Goal: Task Accomplishment & Management: Use online tool/utility

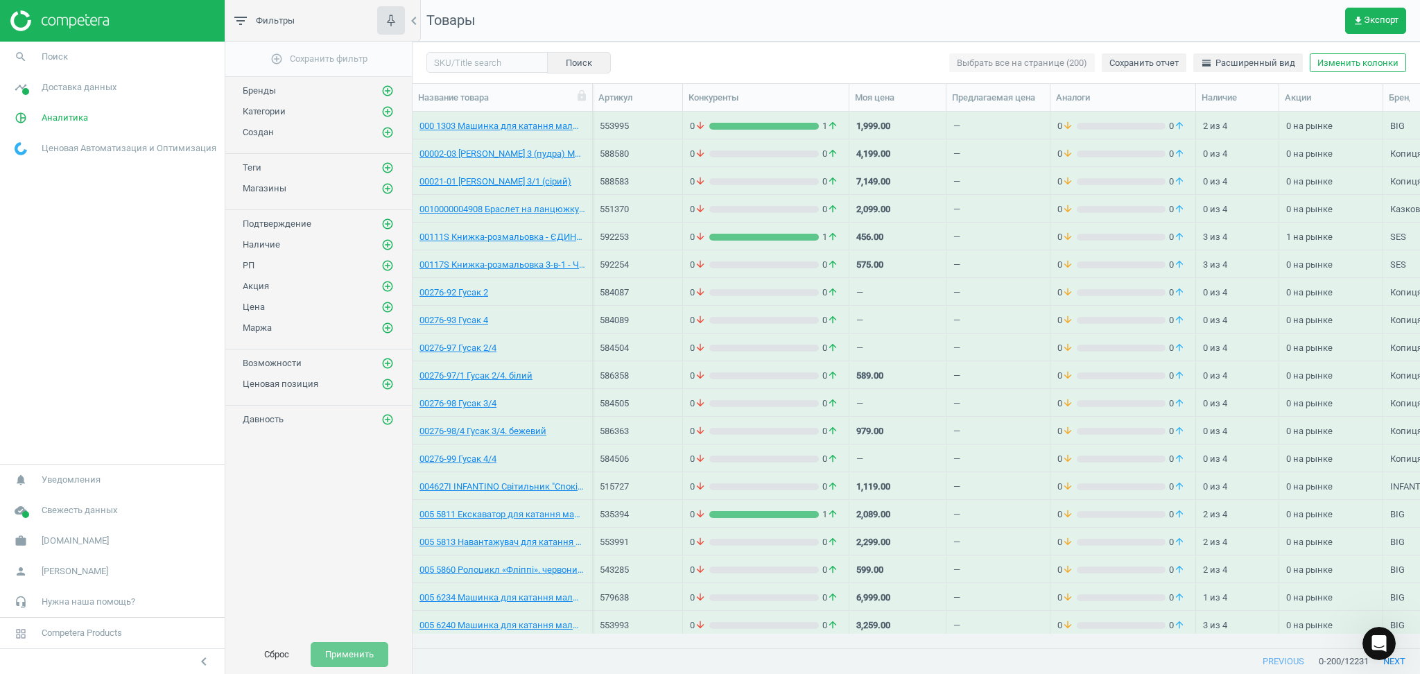
scroll to position [26, 0]
click at [477, 61] on input "text" at bounding box center [486, 62] width 121 height 21
paste input "547846"
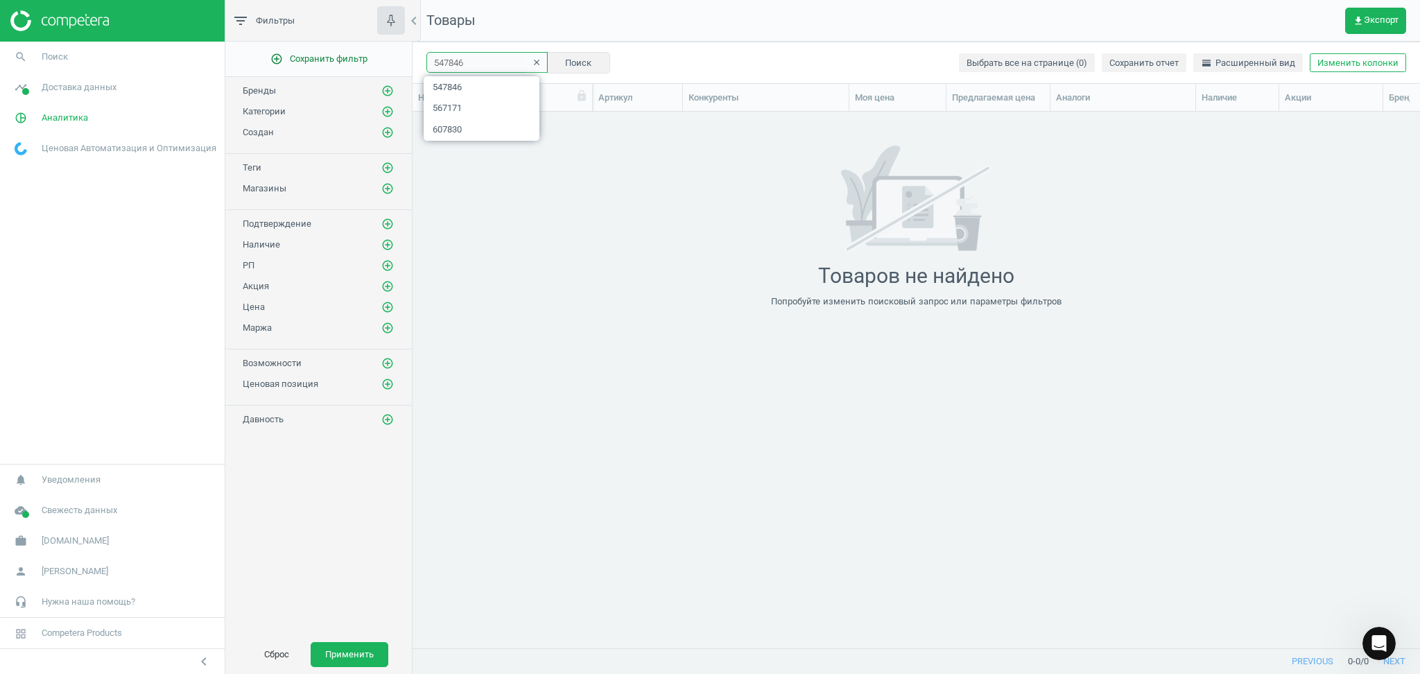
drag, startPoint x: 471, startPoint y: 66, endPoint x: 400, endPoint y: 58, distance: 71.9
click at [400, 58] on div "filter_list Фильтры chevron_left add_circle_outline Сохранить фильтр Бренды add…" at bounding box center [822, 337] width 1194 height 674
paste input "29737"
type input "529737"
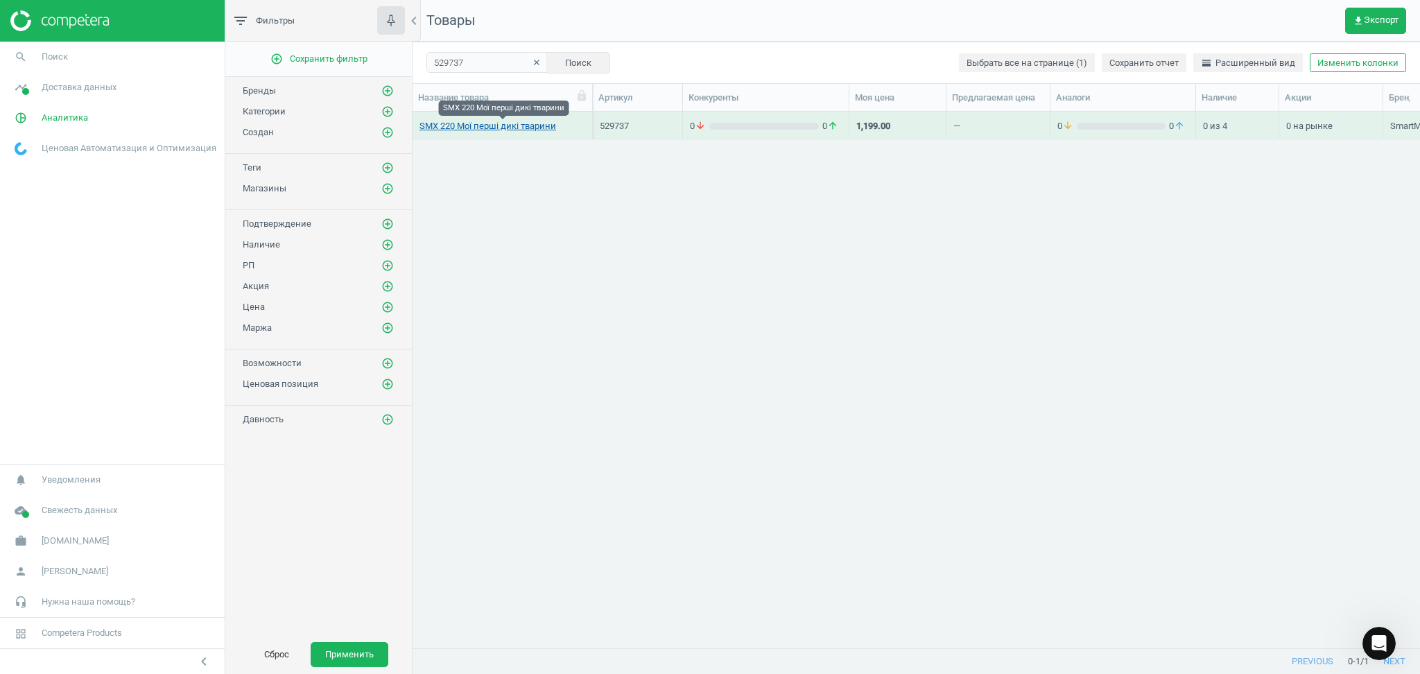
click at [541, 124] on link "SMX 220 Мої перші дикі тварини" at bounding box center [487, 126] width 137 height 12
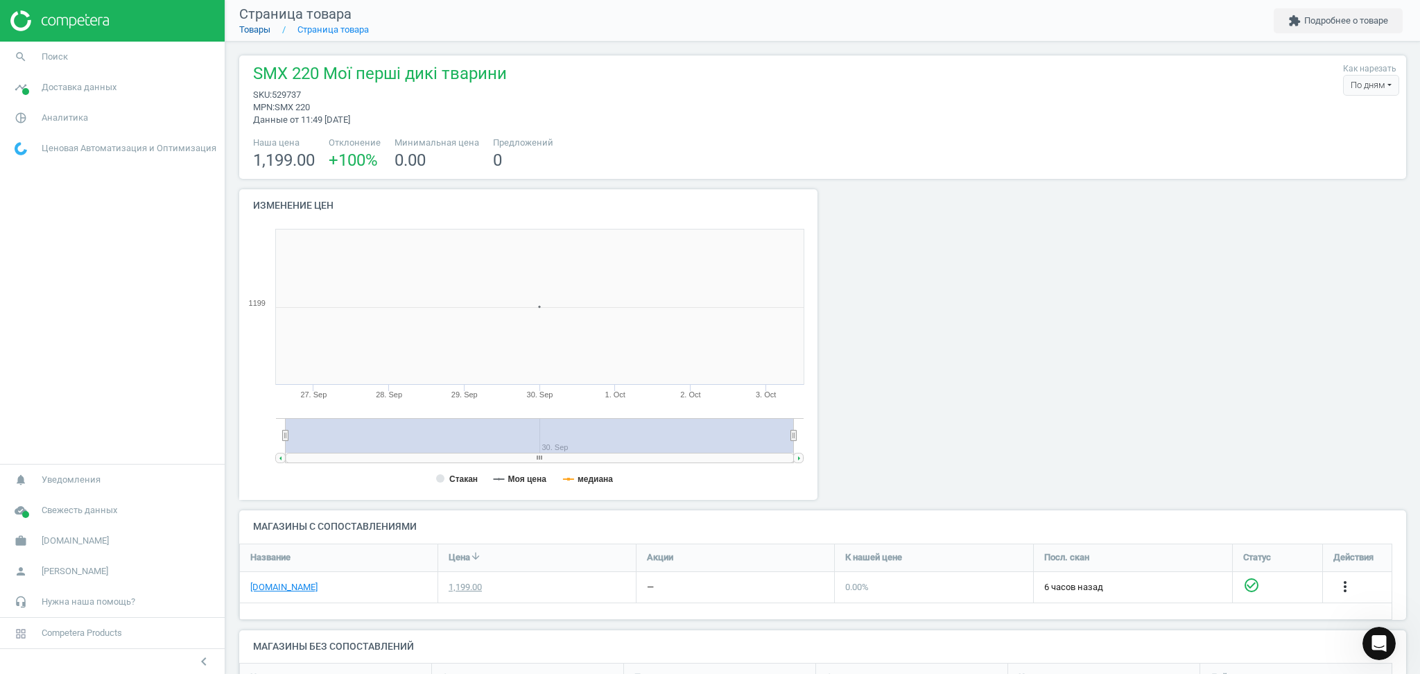
click at [252, 25] on link "Товары" at bounding box center [254, 29] width 31 height 10
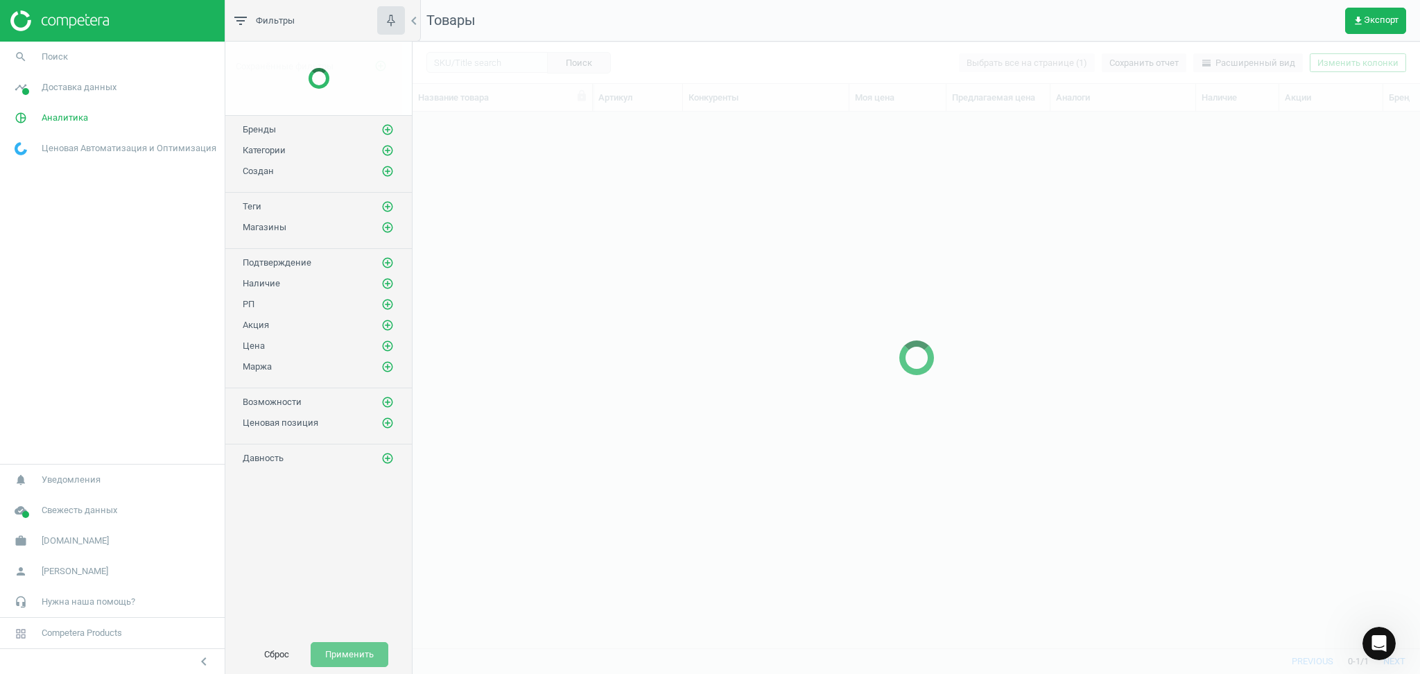
scroll to position [508, 993]
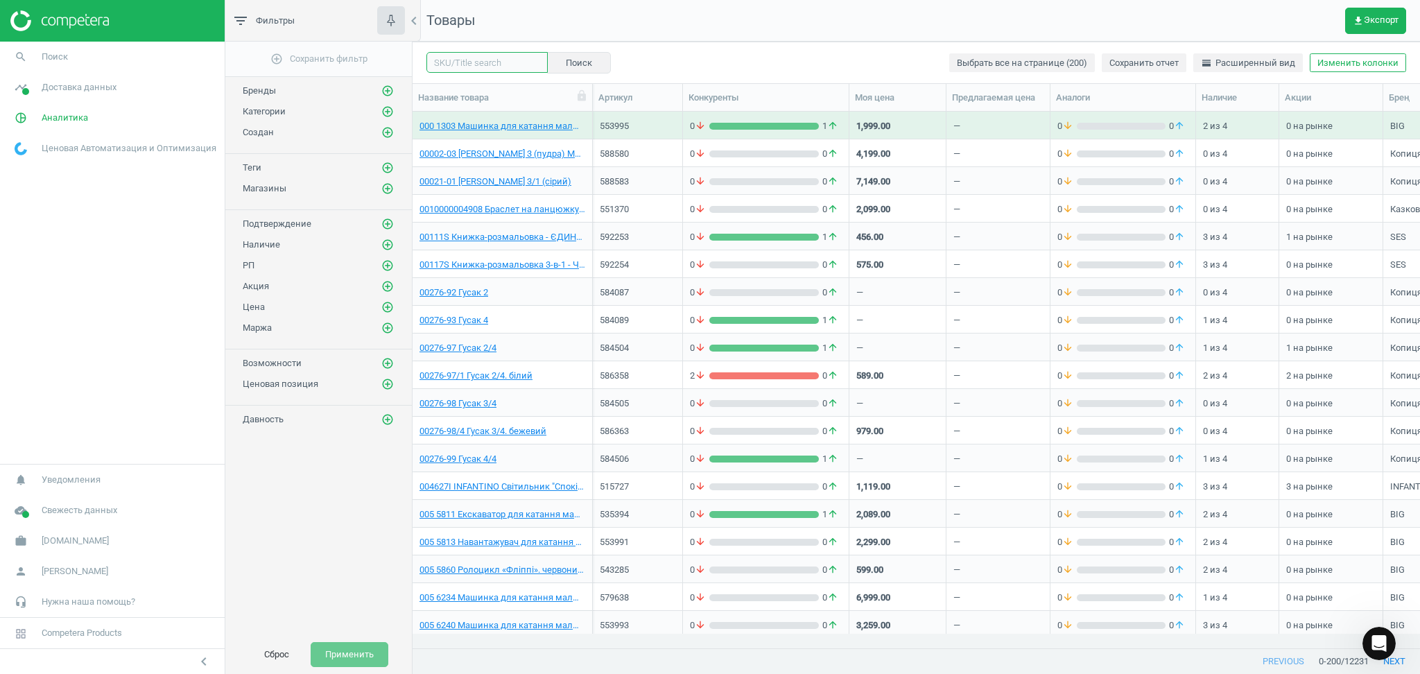
click at [510, 68] on input "text" at bounding box center [486, 62] width 121 height 21
paste input "563085"
type input "563085"
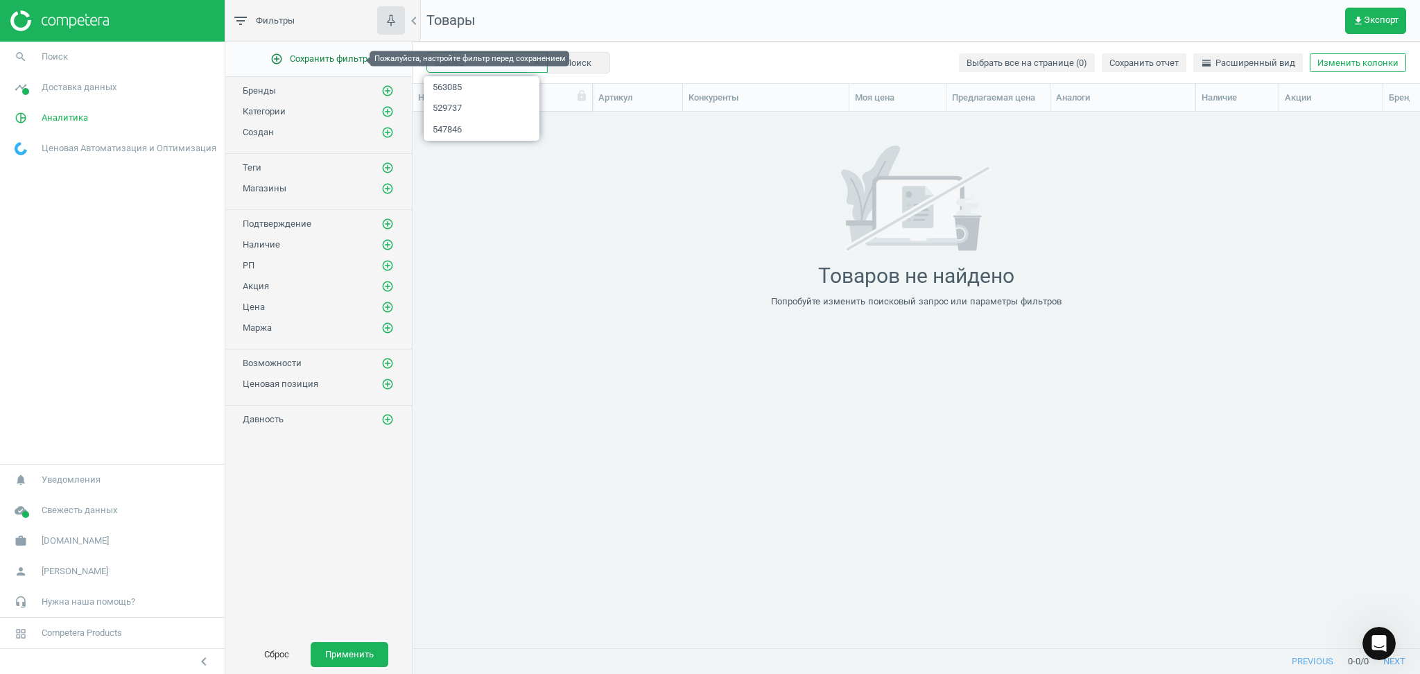
drag, startPoint x: 480, startPoint y: 56, endPoint x: 340, endPoint y: 62, distance: 140.1
click at [340, 62] on div "filter_list Фильтры chevron_left add_circle_outline Сохранить фильтр Бренды add…" at bounding box center [822, 337] width 1194 height 674
click at [278, 648] on button "Сброс" at bounding box center [277, 654] width 54 height 25
click at [278, 656] on button "Сброс" at bounding box center [277, 654] width 54 height 25
click at [532, 60] on icon "clear" at bounding box center [537, 63] width 10 height 10
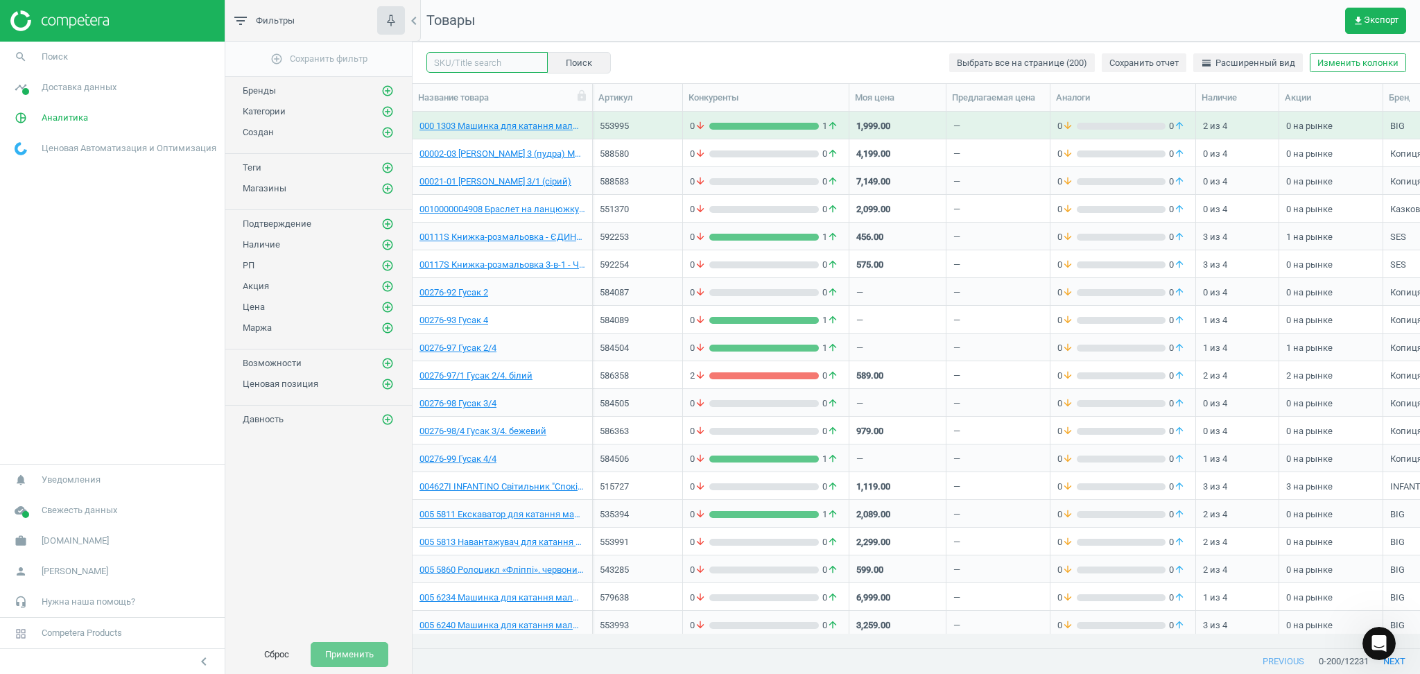
click at [453, 67] on input "text" at bounding box center [486, 62] width 121 height 21
paste input "552736"
type input "552736"
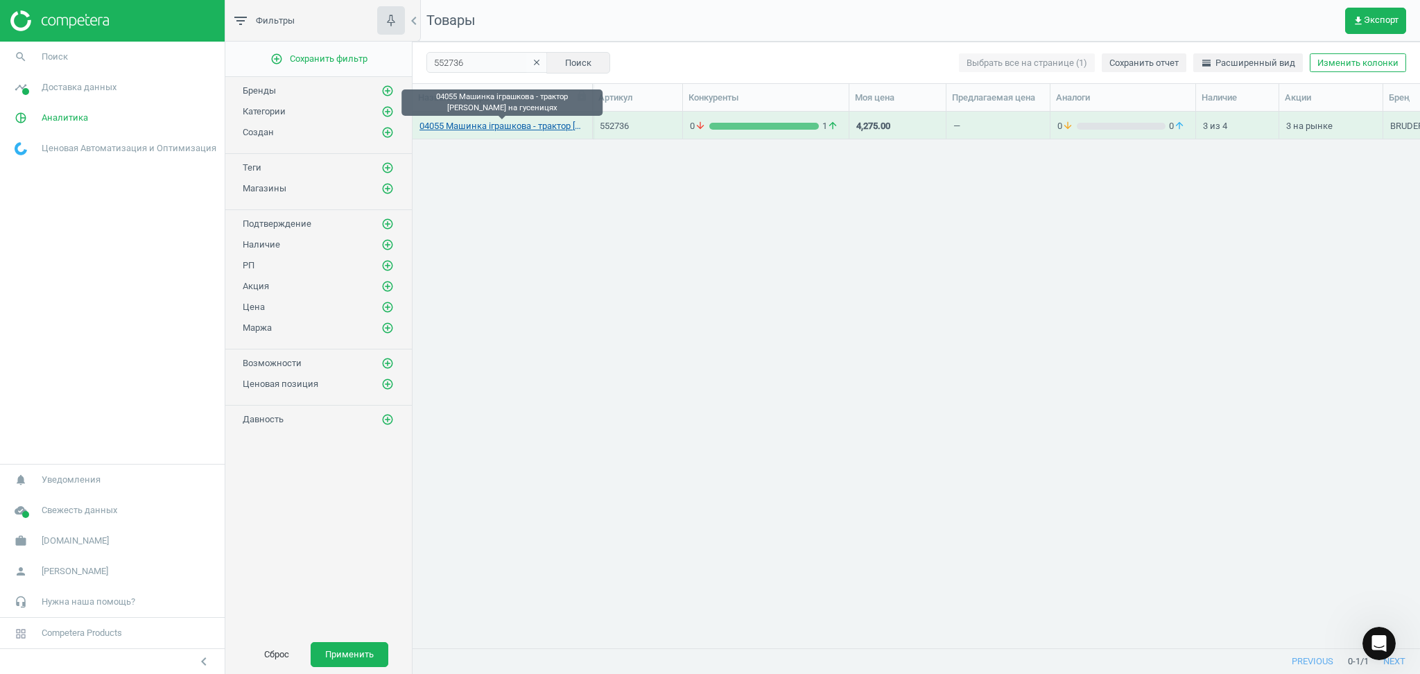
click at [538, 131] on link "04055 Машинка іграшкова - трактор [PERSON_NAME] на гусеницях" at bounding box center [502, 126] width 166 height 12
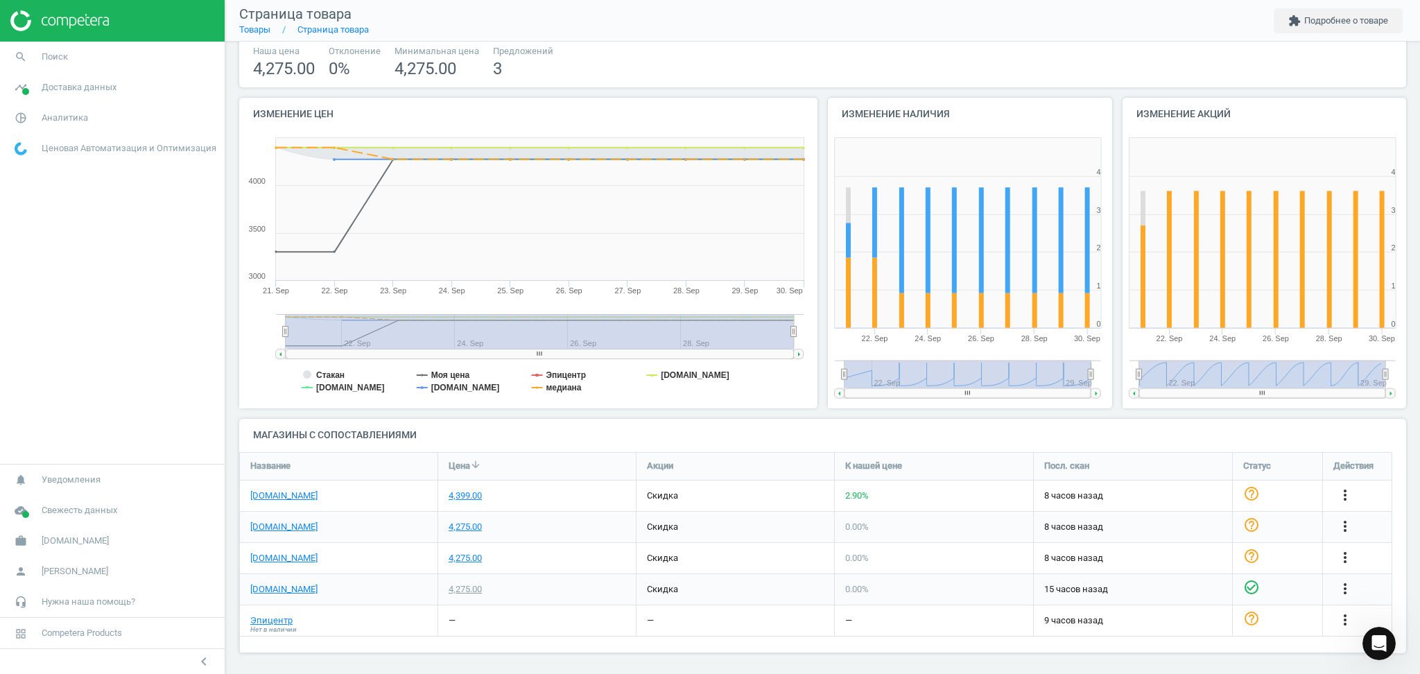
scroll to position [94, 0]
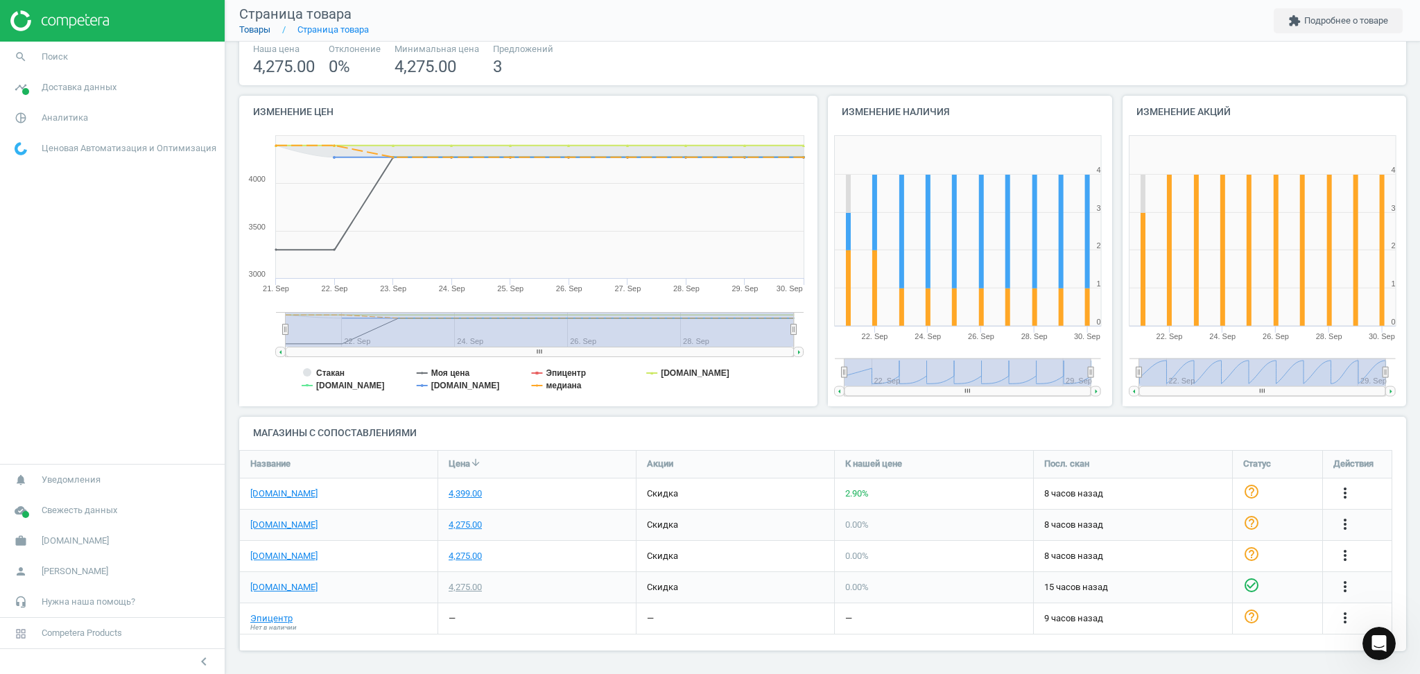
click at [254, 31] on link "Товары" at bounding box center [254, 29] width 31 height 10
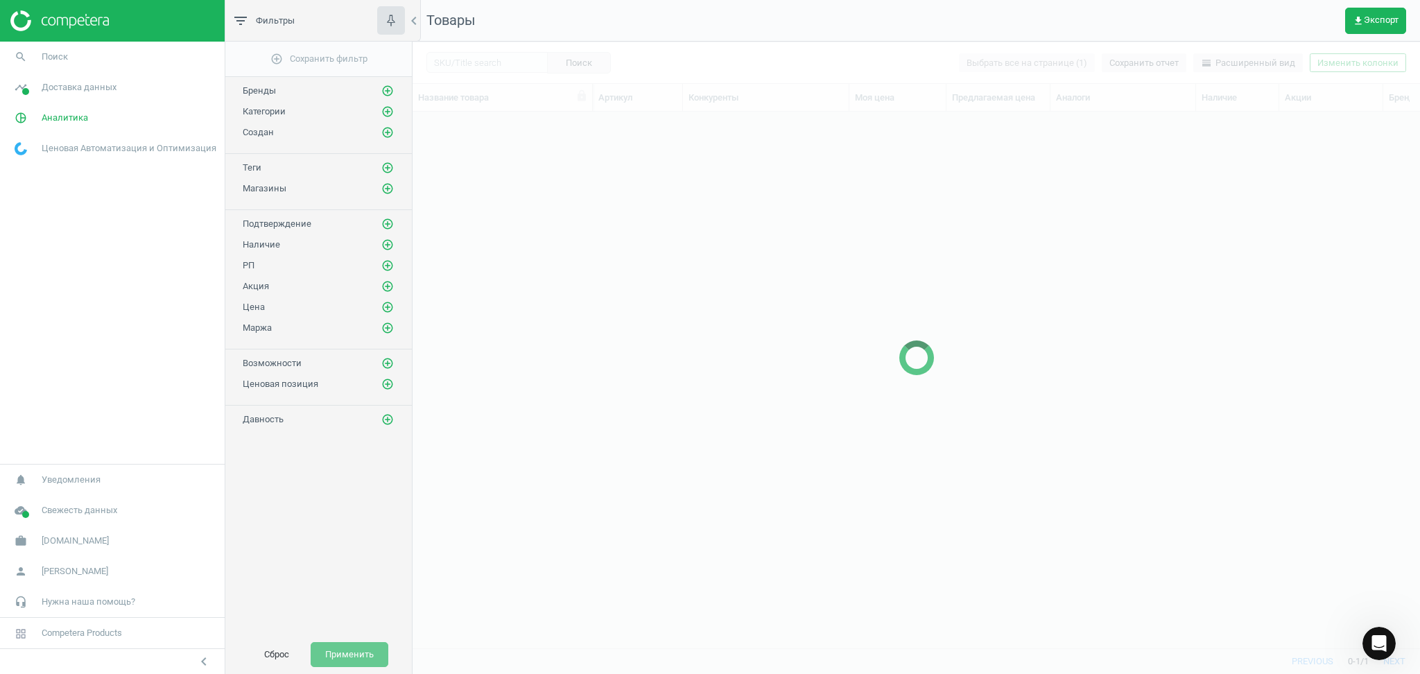
scroll to position [508, 993]
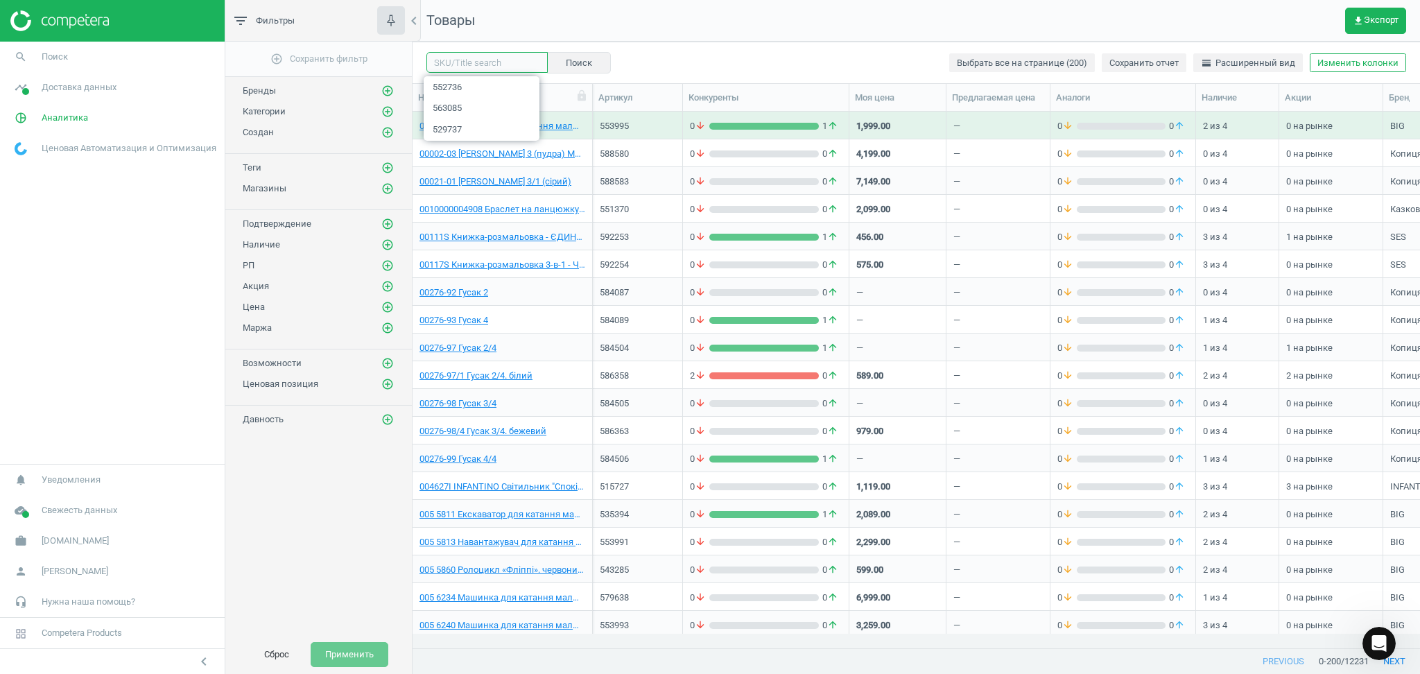
click at [473, 62] on input "text" at bounding box center [486, 62] width 121 height 21
paste input "549754"
type input "549754"
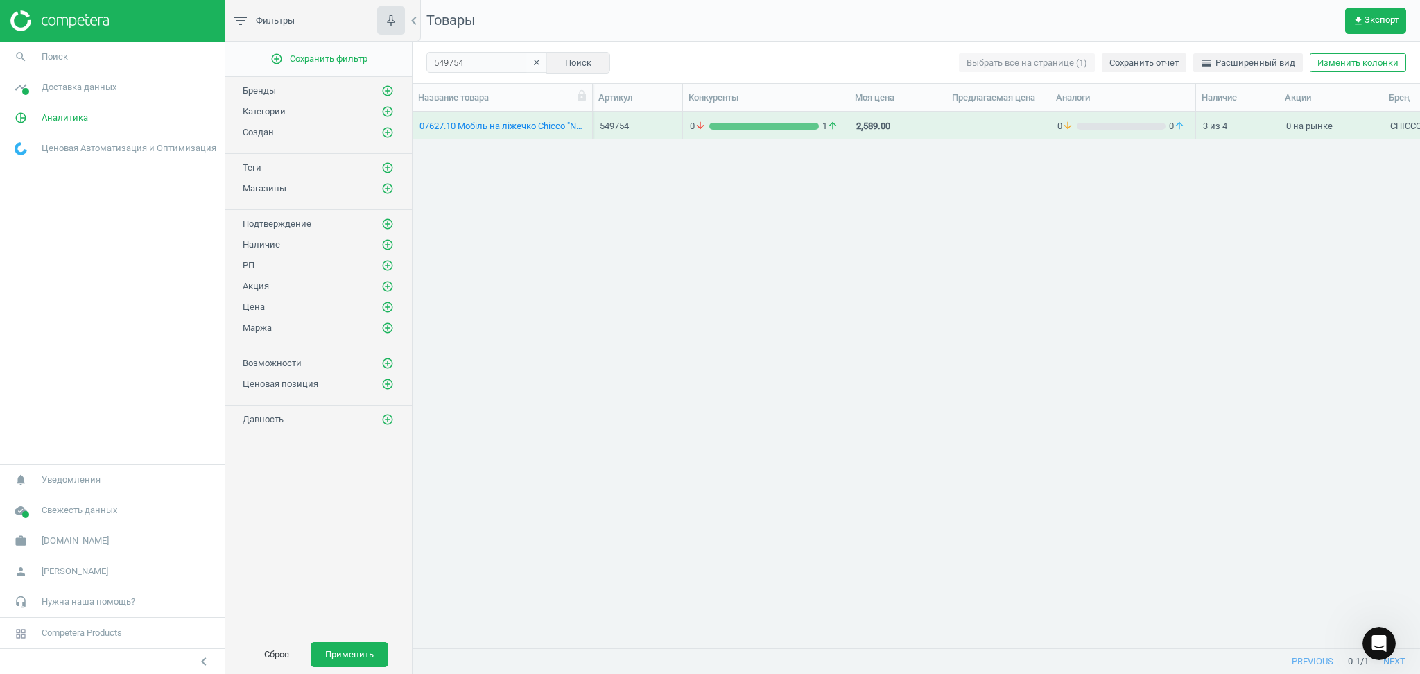
click at [475, 132] on div "07627.10 Мобіль на ліжечко Chicco "Next2Dreams"" at bounding box center [502, 128] width 166 height 17
click at [475, 125] on link "07627.10 Мобіль на ліжечко Chicco "Next2Dreams"" at bounding box center [502, 126] width 166 height 12
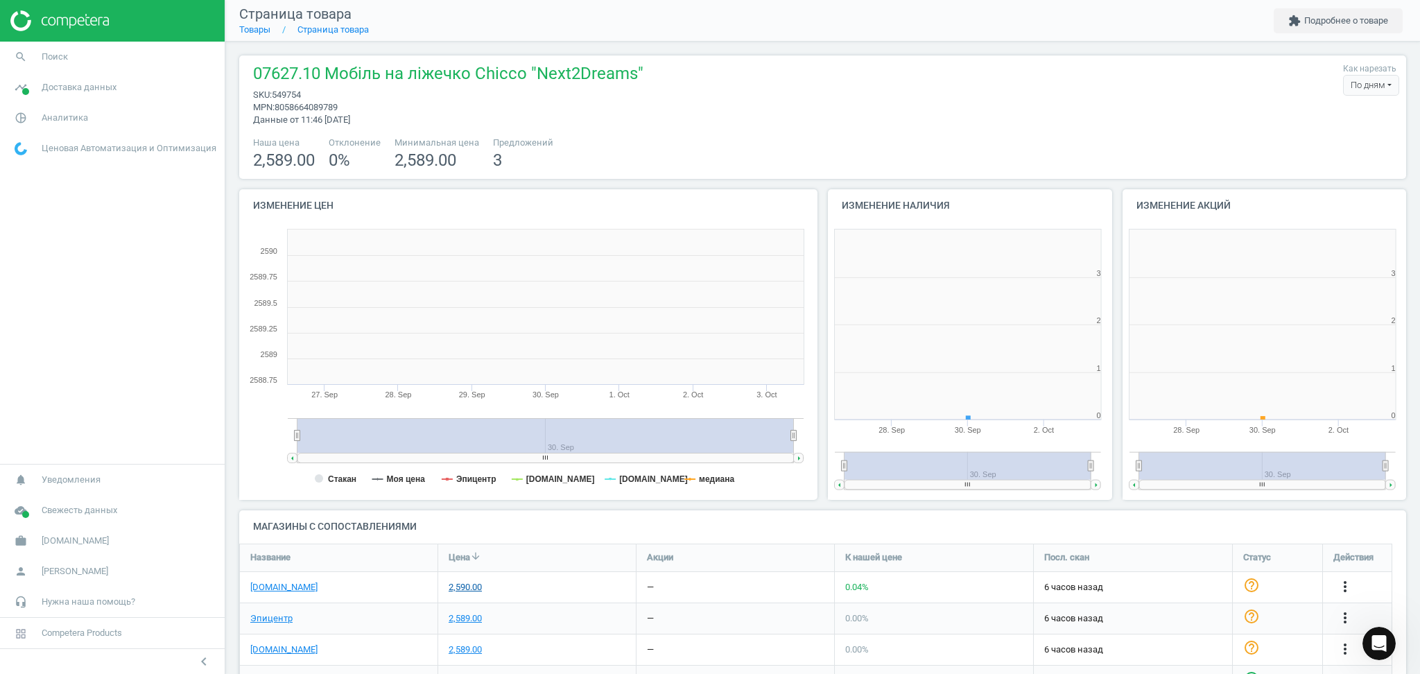
scroll to position [306, 308]
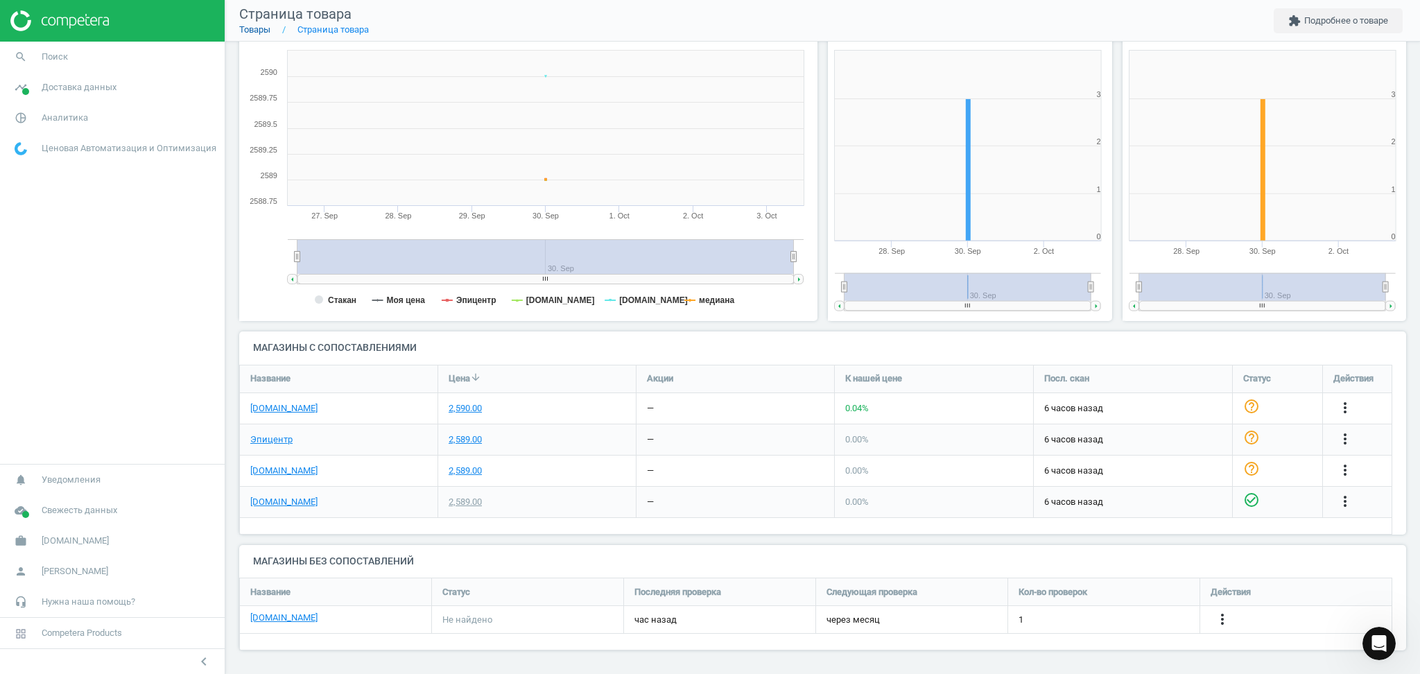
click at [264, 27] on link "Товары" at bounding box center [254, 29] width 31 height 10
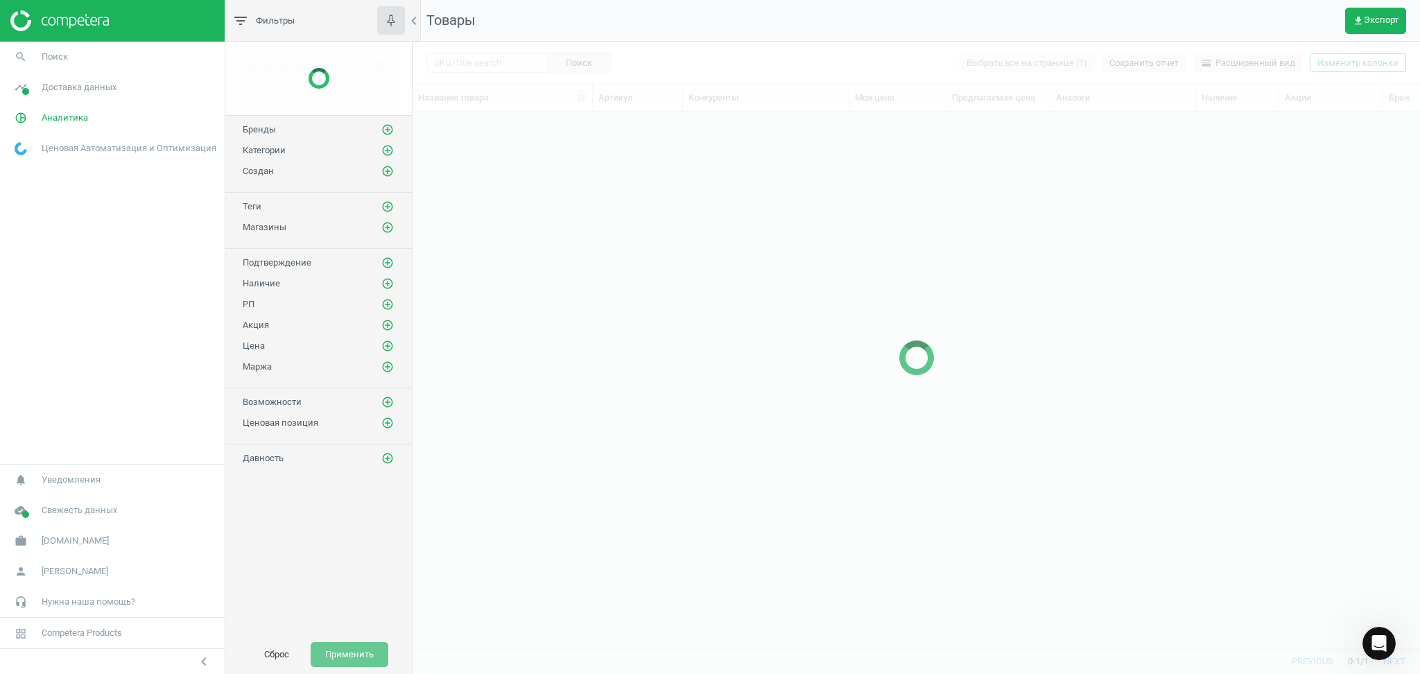
scroll to position [508, 993]
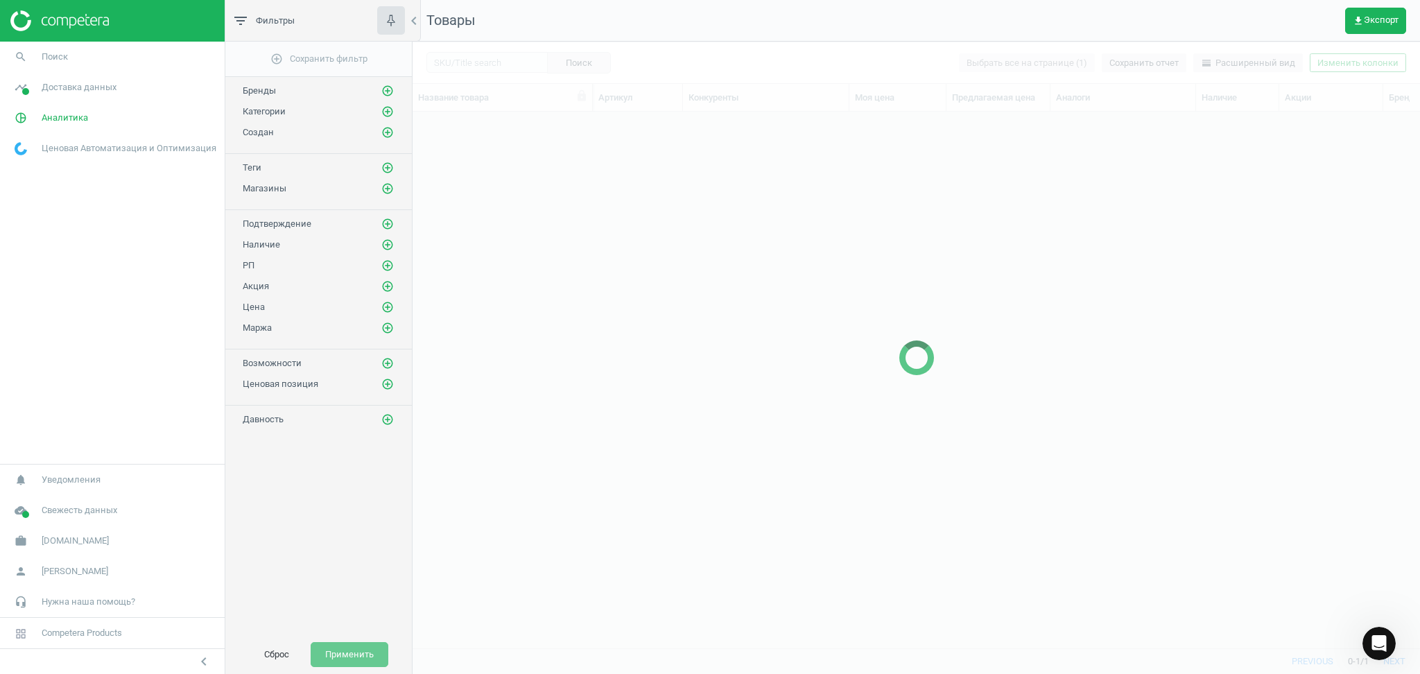
click at [254, 32] on div "filter_list Фильтры" at bounding box center [318, 21] width 186 height 42
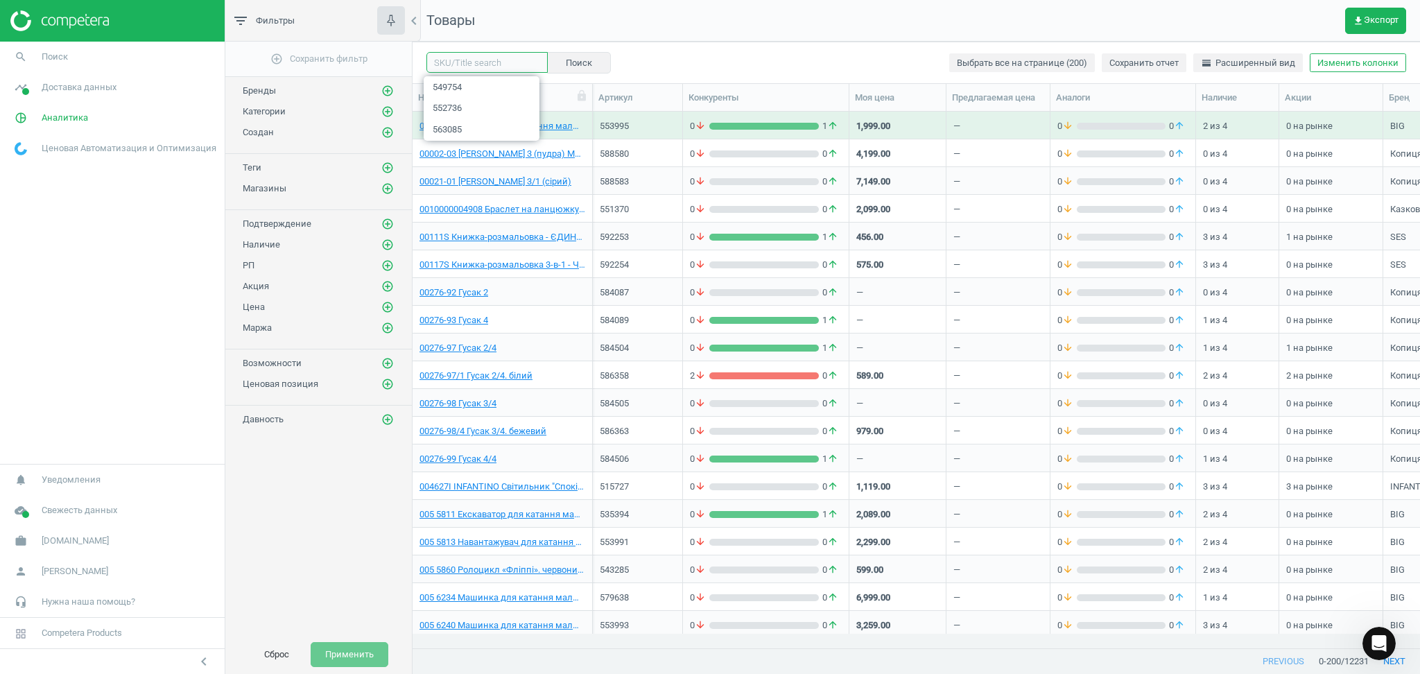
click at [478, 60] on input "text" at bounding box center [486, 62] width 121 height 21
paste input "549765"
type input "549765"
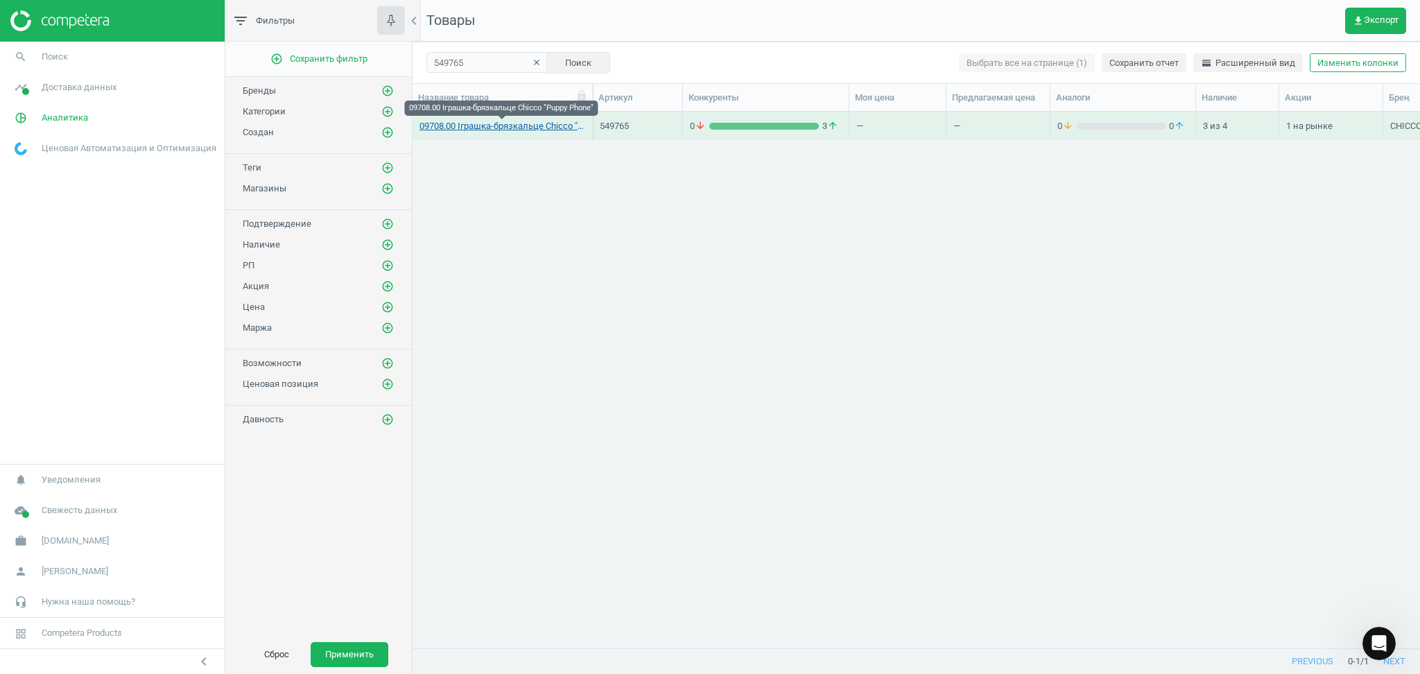
click at [536, 125] on link "09708.00 Іграшка-брязкальце Chicco "Puppy Phone"" at bounding box center [502, 126] width 166 height 12
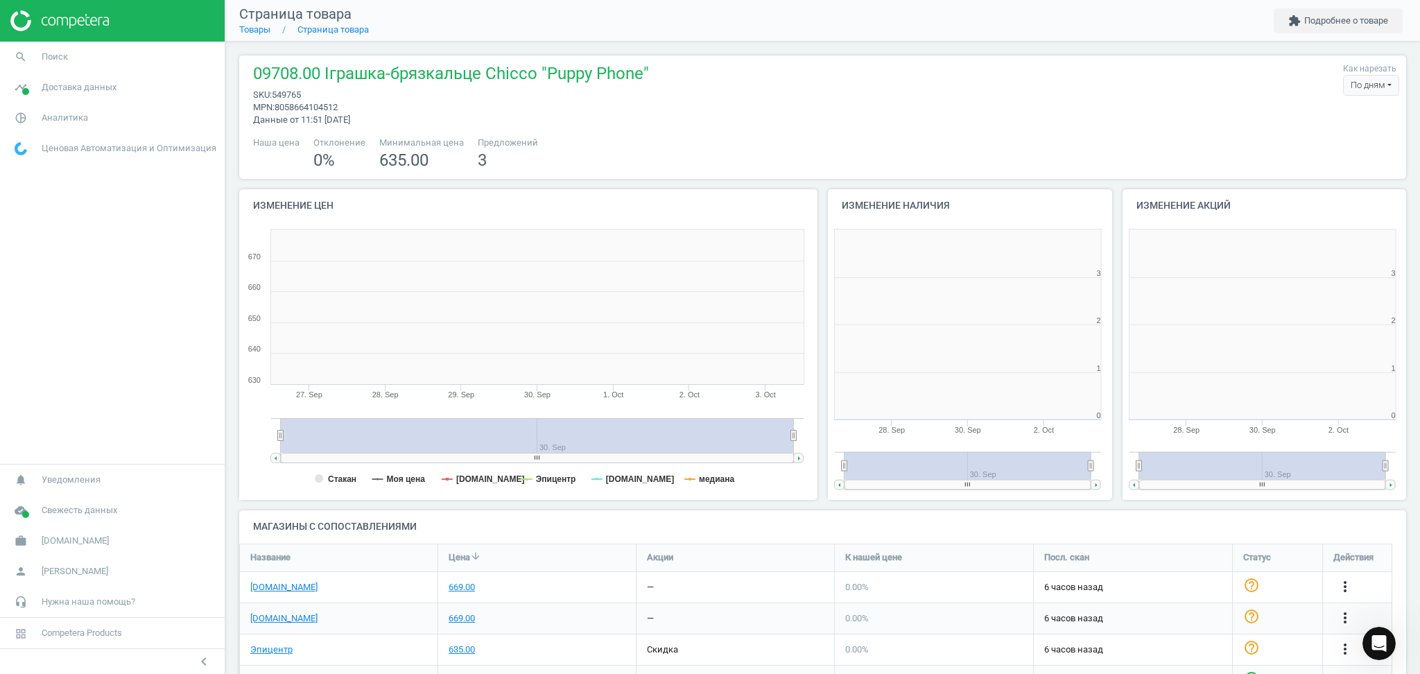
scroll to position [306, 308]
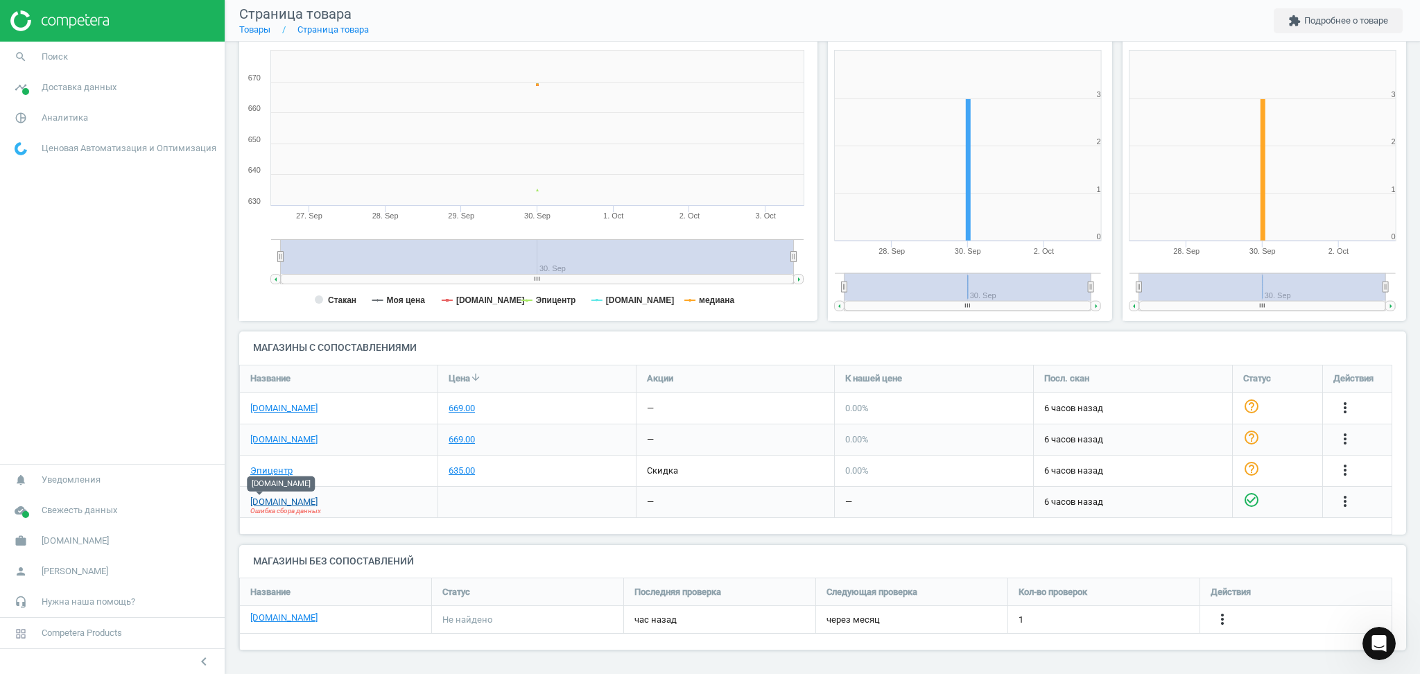
click at [258, 499] on link "[DOMAIN_NAME]" at bounding box center [283, 502] width 67 height 12
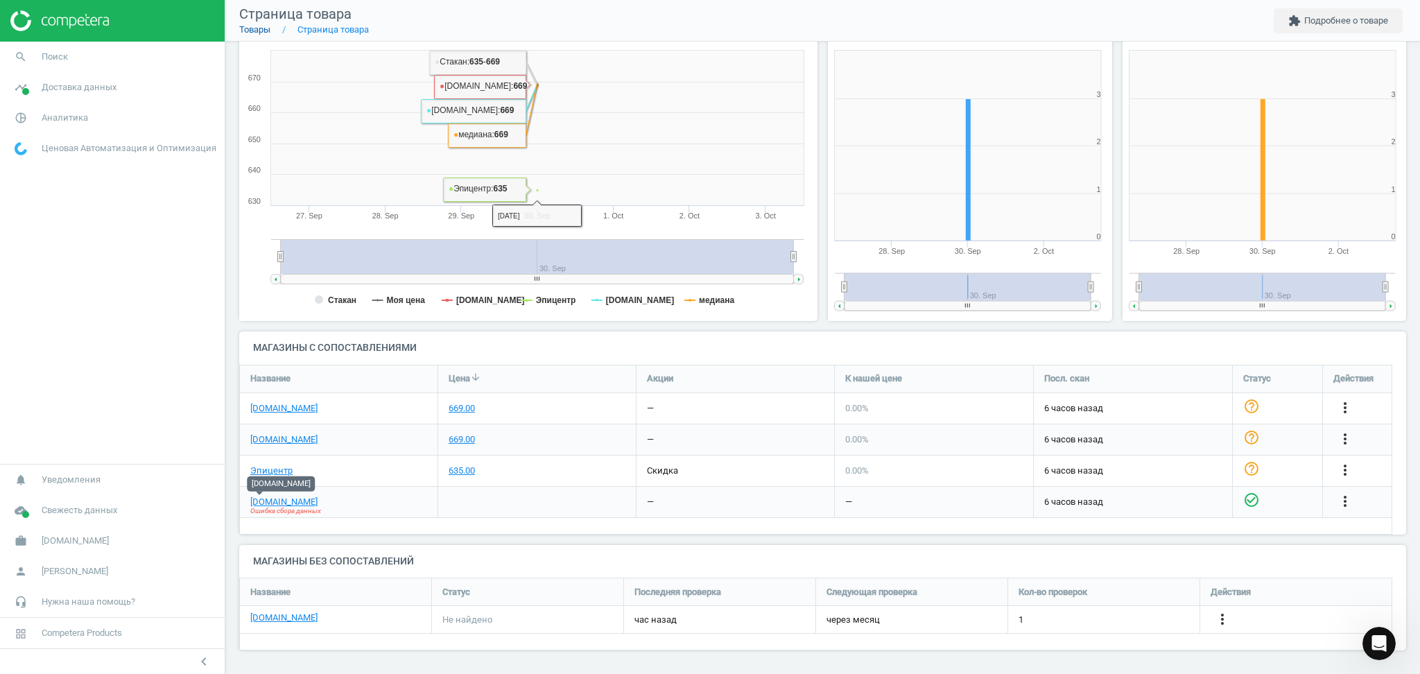
click at [249, 28] on link "Товары" at bounding box center [254, 29] width 31 height 10
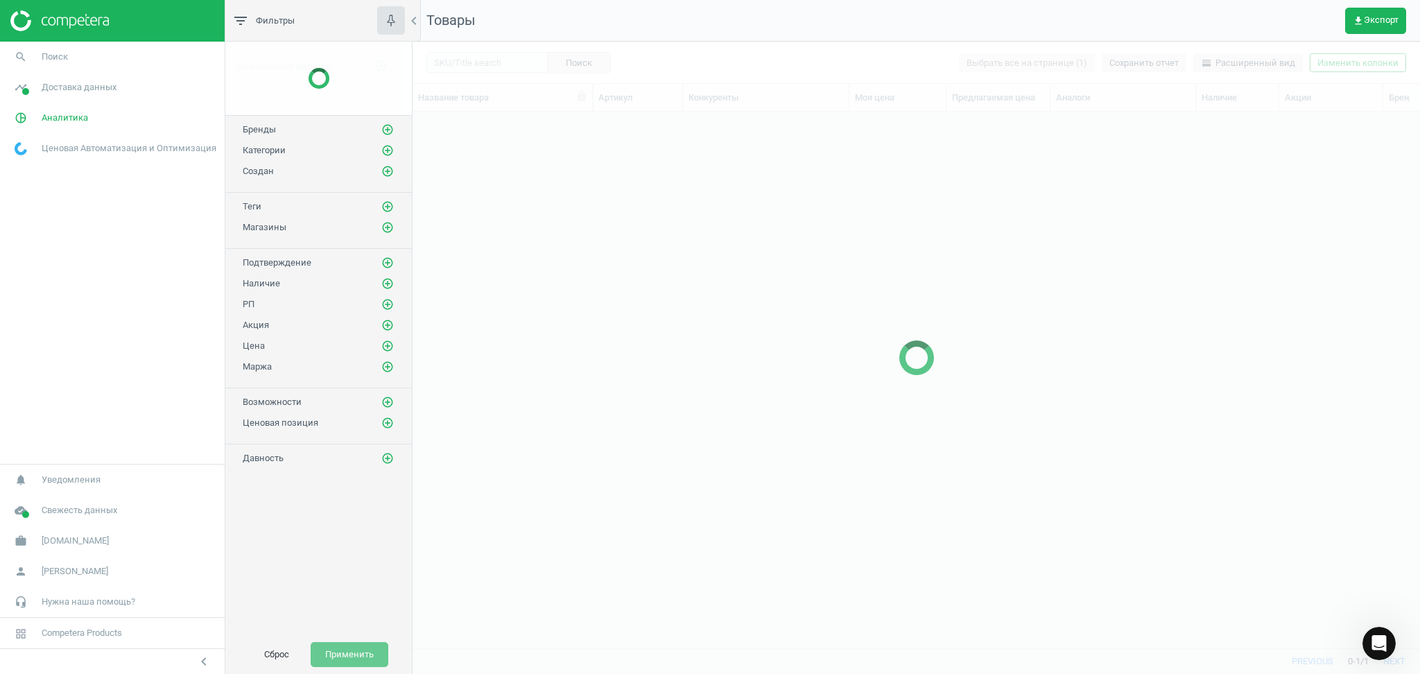
scroll to position [508, 993]
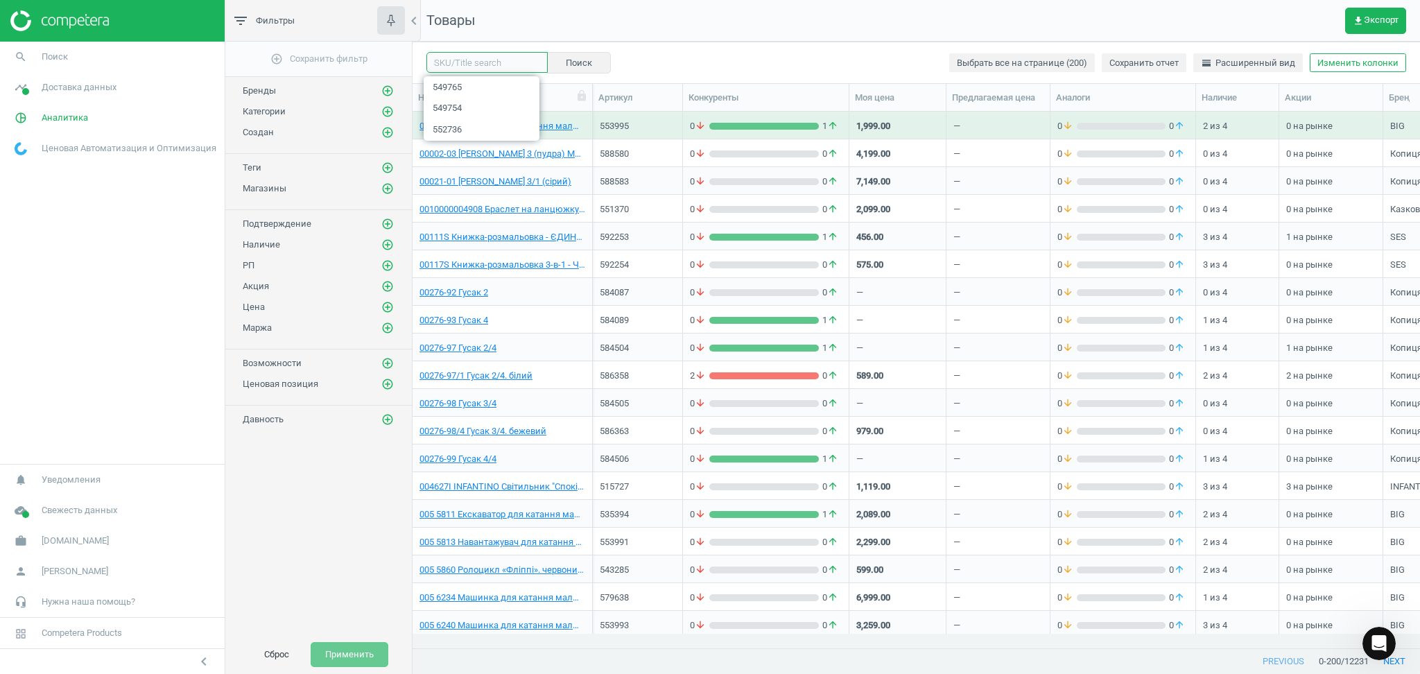
click at [468, 62] on input "text" at bounding box center [486, 62] width 121 height 21
paste input "559876"
type input "559876"
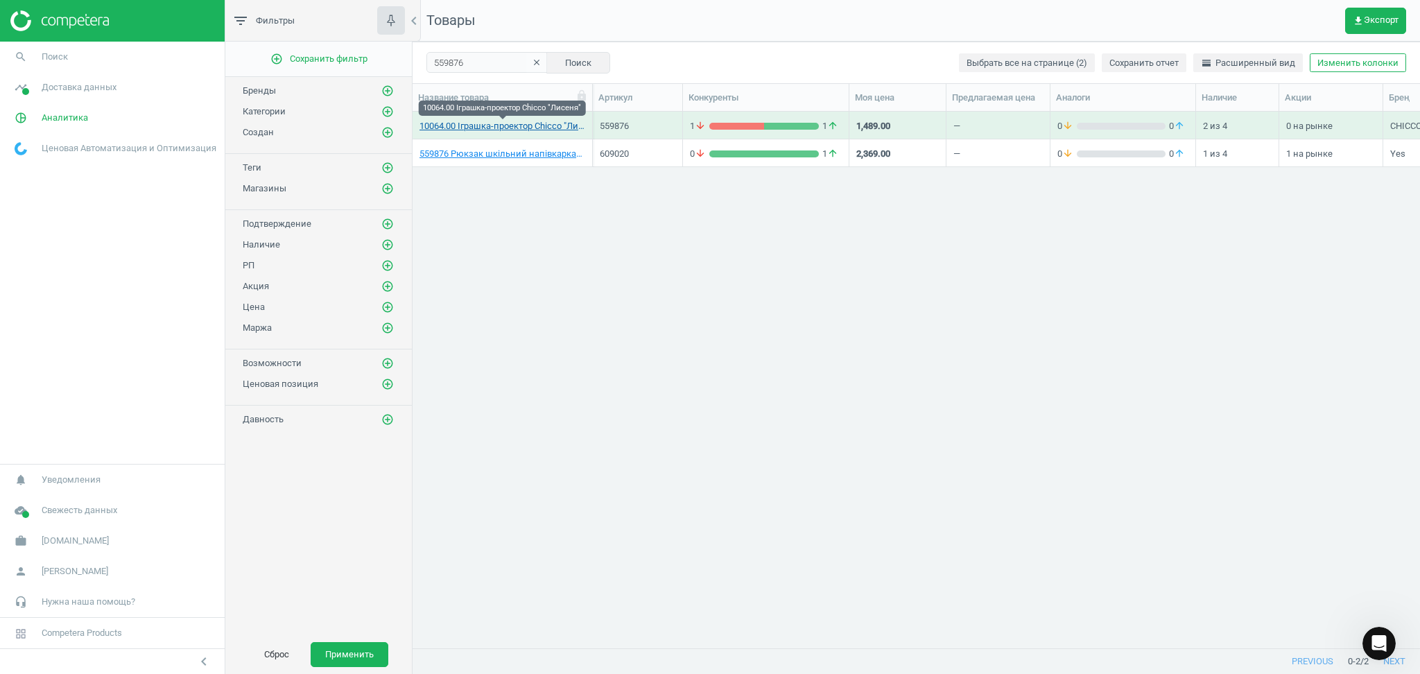
click at [499, 125] on link "10064.00 Іграшка-проектор Chicco "Лисеня"" at bounding box center [502, 126] width 166 height 12
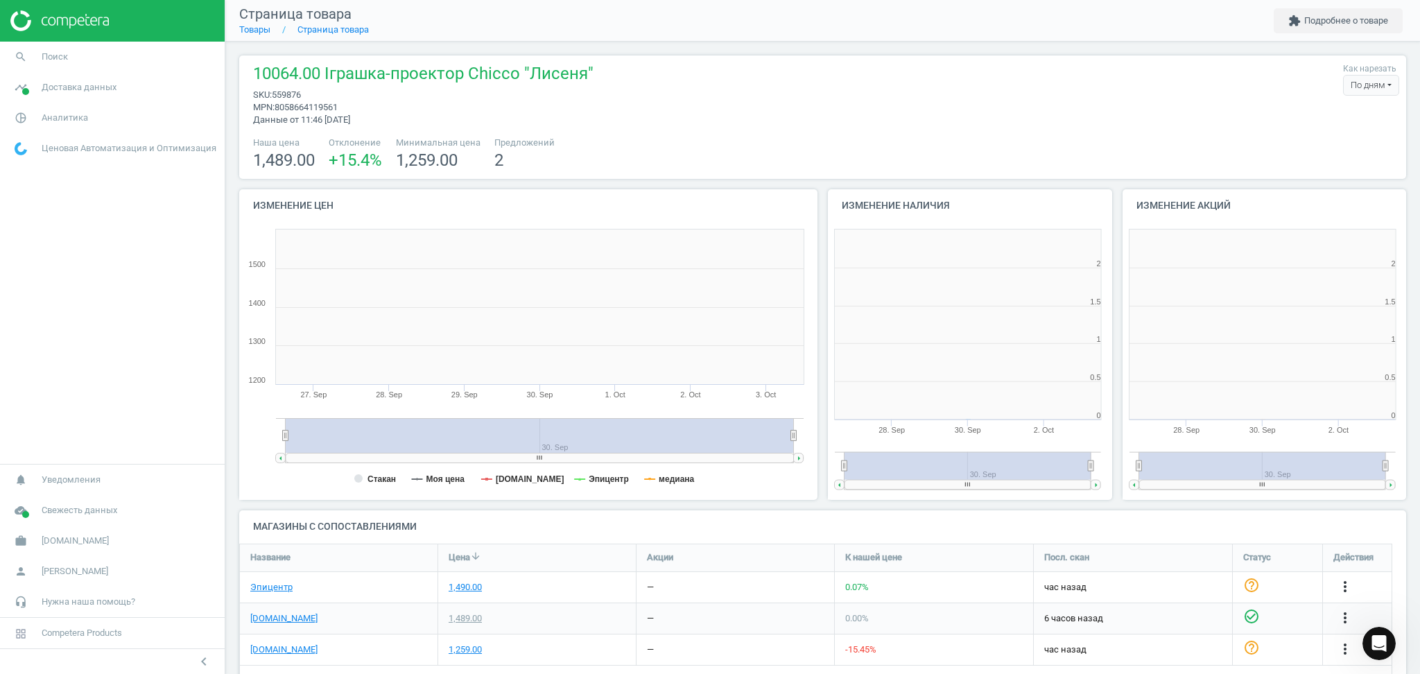
scroll to position [306, 600]
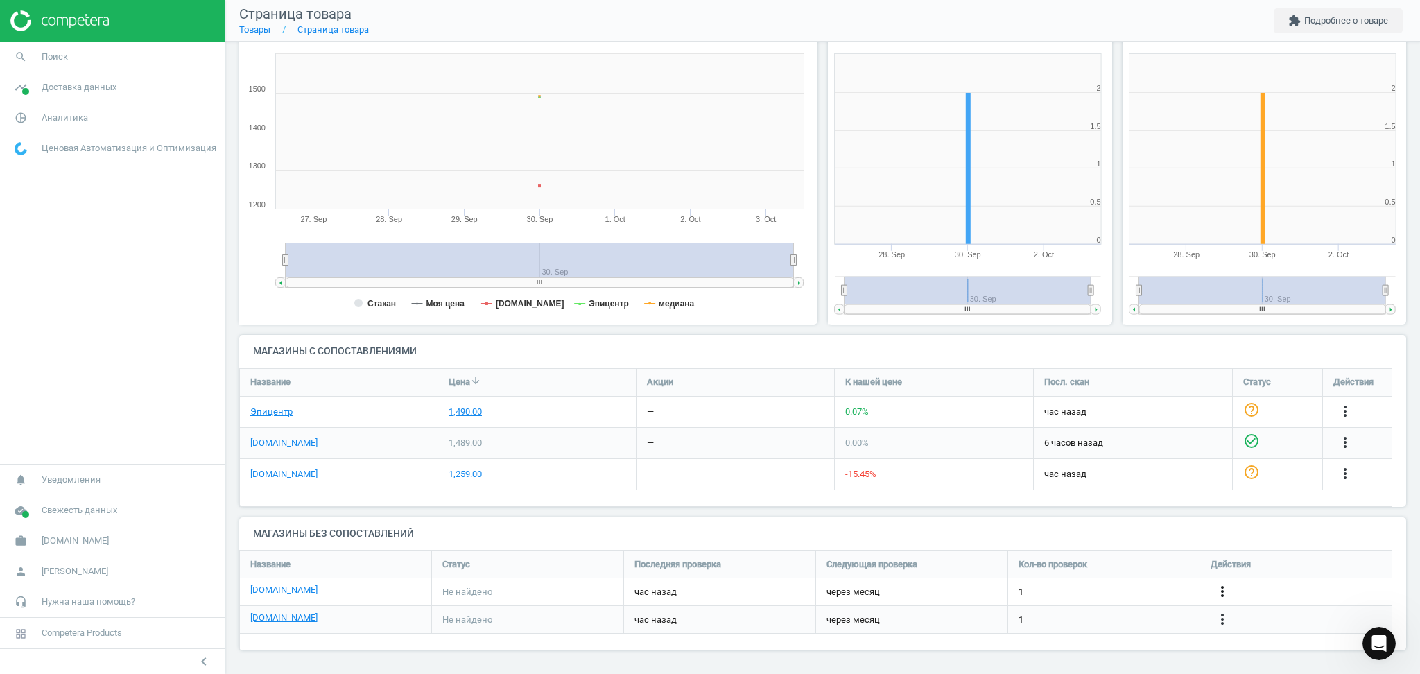
click at [1223, 590] on icon "more_vert" at bounding box center [1222, 591] width 17 height 17
click at [1076, 586] on link "Изменить ссылку/опцию" at bounding box center [1114, 585] width 190 height 21
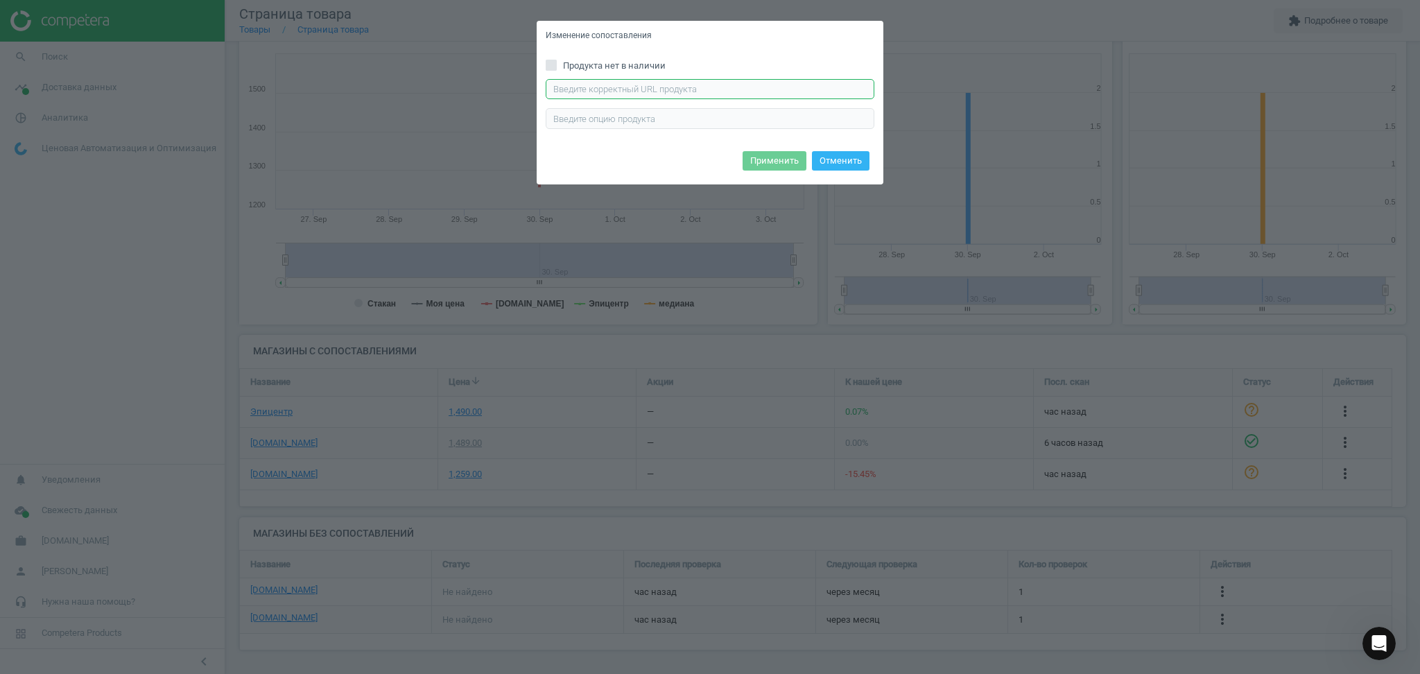
click at [704, 82] on input "text" at bounding box center [709, 89] width 329 height 21
paste input "[URL][DOMAIN_NAME]"
type input "[URL][DOMAIN_NAME]"
click at [772, 159] on button "Применить" at bounding box center [774, 160] width 64 height 19
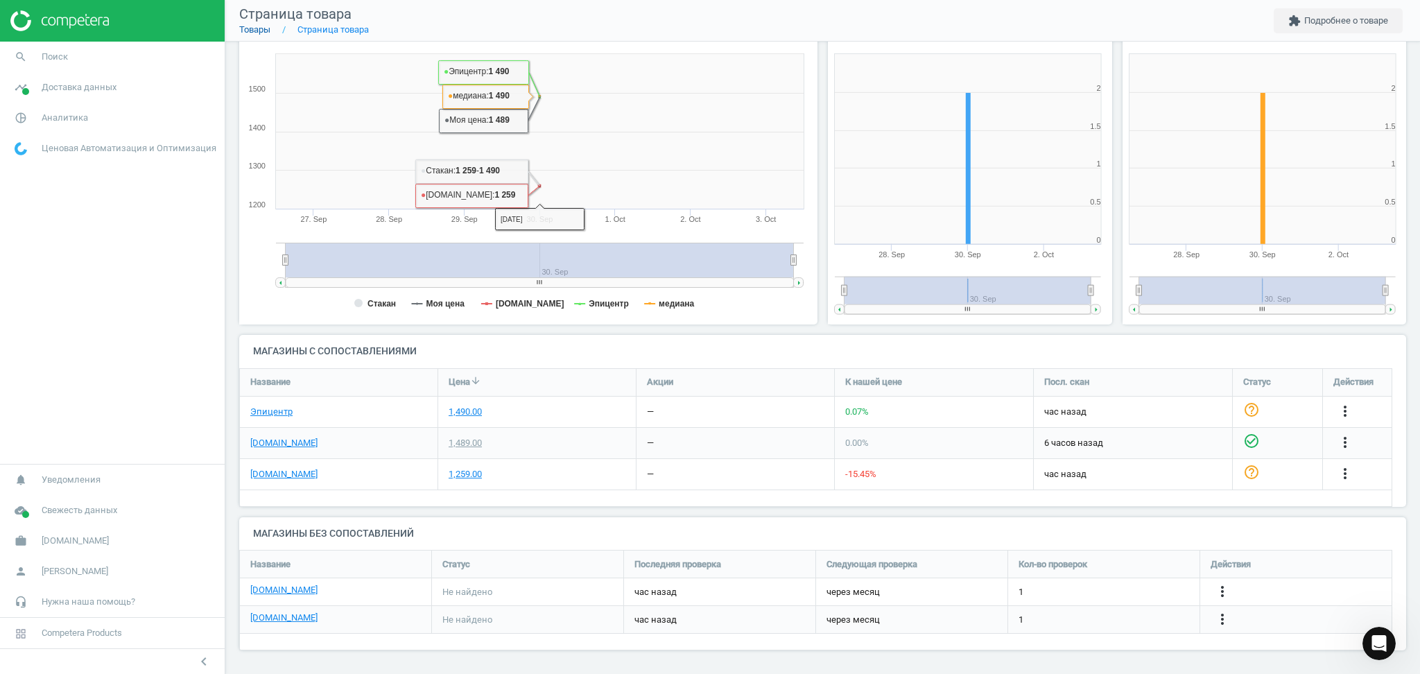
click at [256, 32] on link "Товары" at bounding box center [254, 29] width 31 height 10
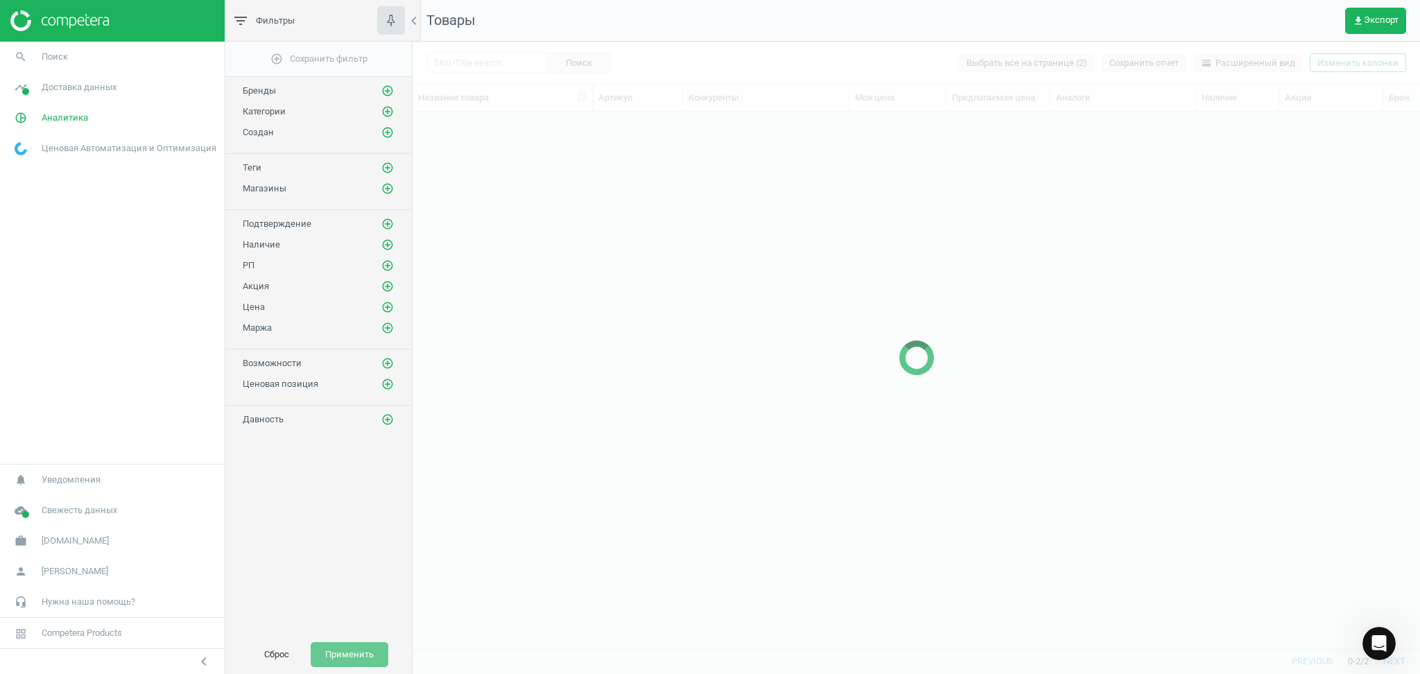
scroll to position [508, 993]
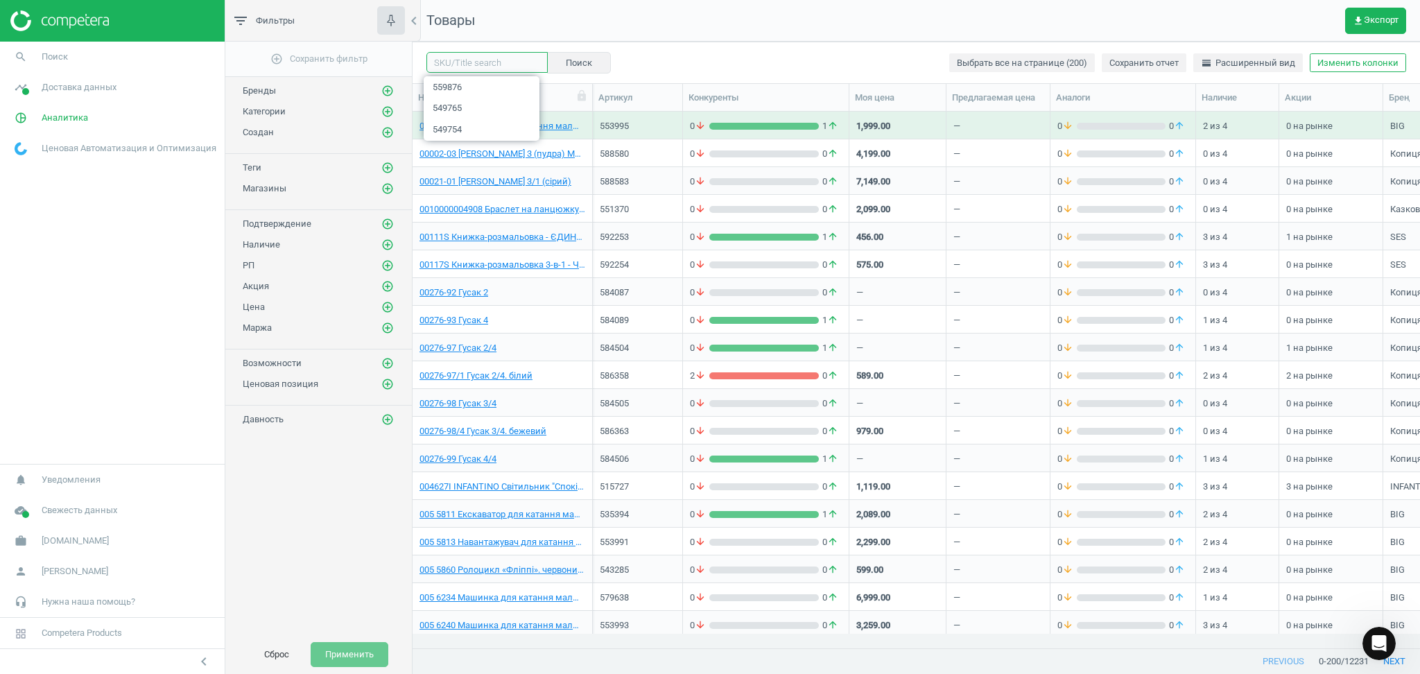
click at [474, 60] on input "text" at bounding box center [486, 62] width 121 height 21
paste input "559884"
type input "559884"
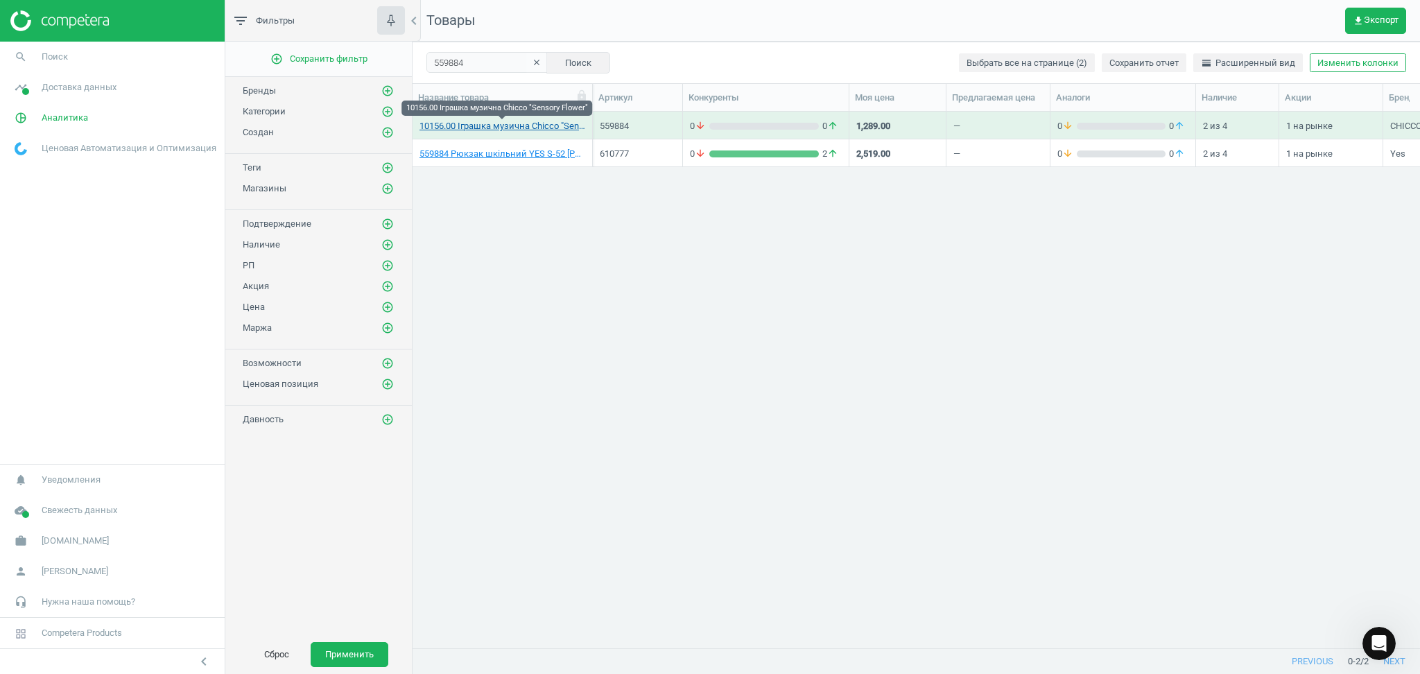
click at [483, 126] on link "10156.00 Іграшка музична Chicco "Sensory Flower"" at bounding box center [502, 126] width 166 height 12
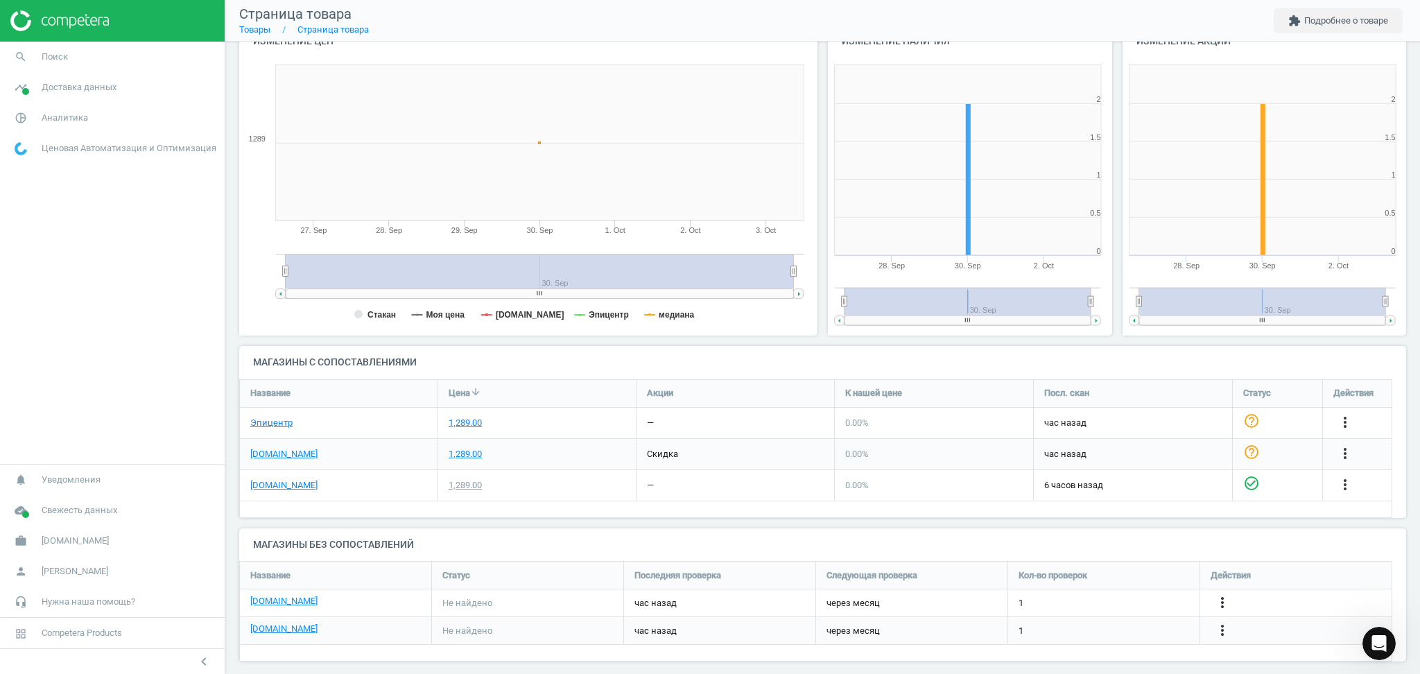
scroll to position [175, 0]
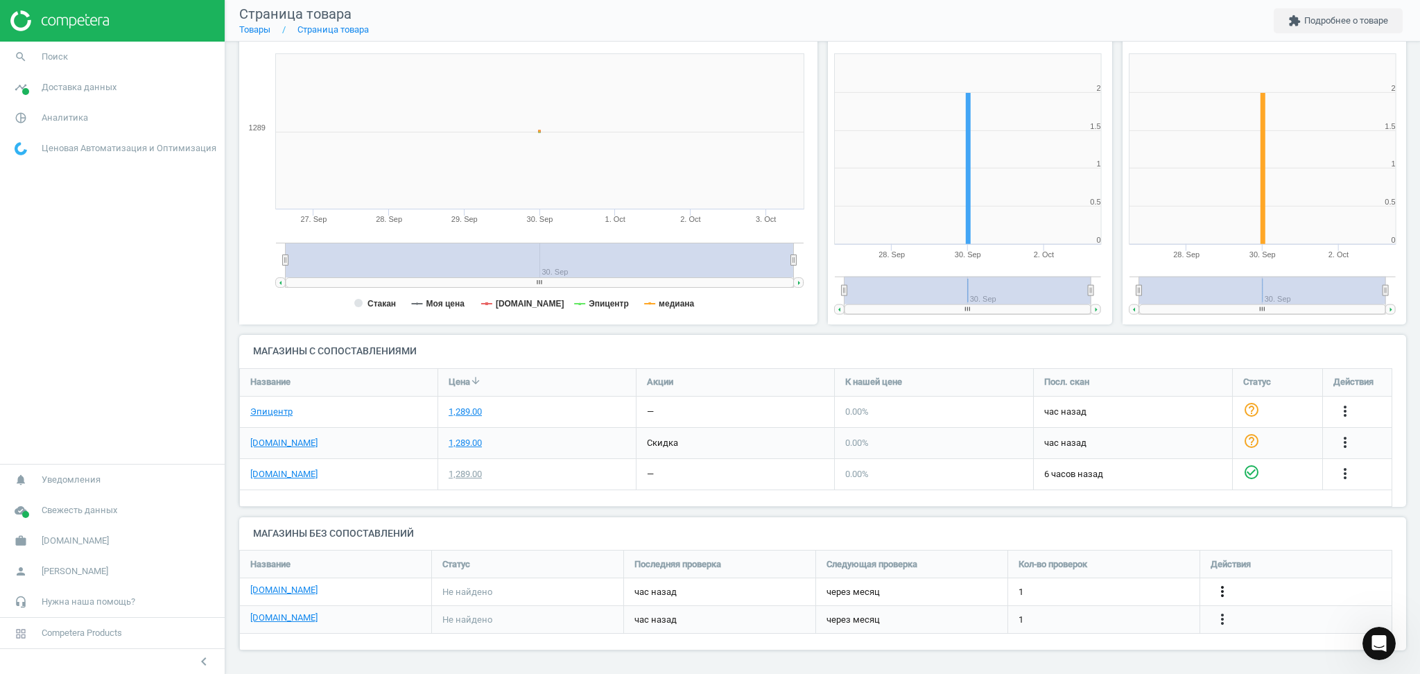
click at [1225, 583] on icon "more_vert" at bounding box center [1222, 591] width 17 height 17
click at [1079, 586] on link "Изменить ссылку/опцию" at bounding box center [1114, 585] width 190 height 21
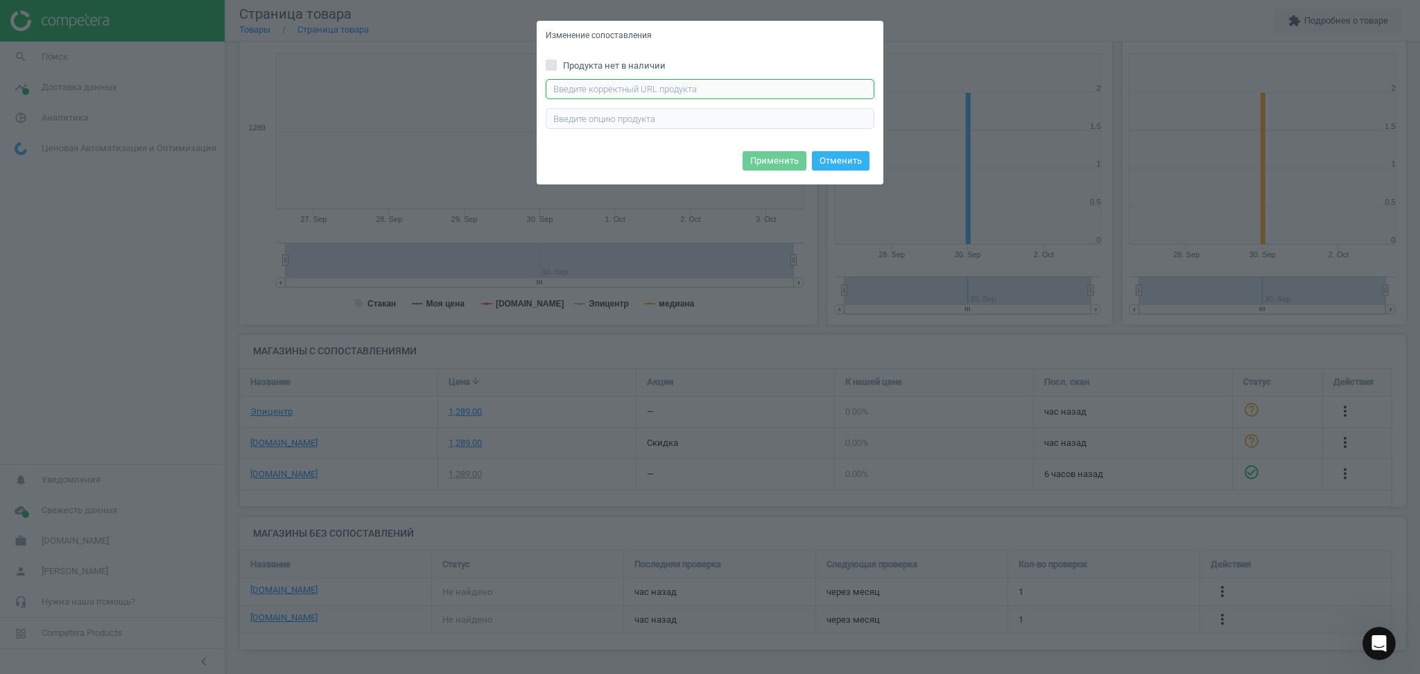
click at [645, 79] on input "text" at bounding box center [709, 89] width 329 height 21
paste input "[URL][DOMAIN_NAME]"
type input "[URL][DOMAIN_NAME]"
click at [775, 164] on button "Применить" at bounding box center [774, 160] width 64 height 19
